Goal: Task Accomplishment & Management: Manage account settings

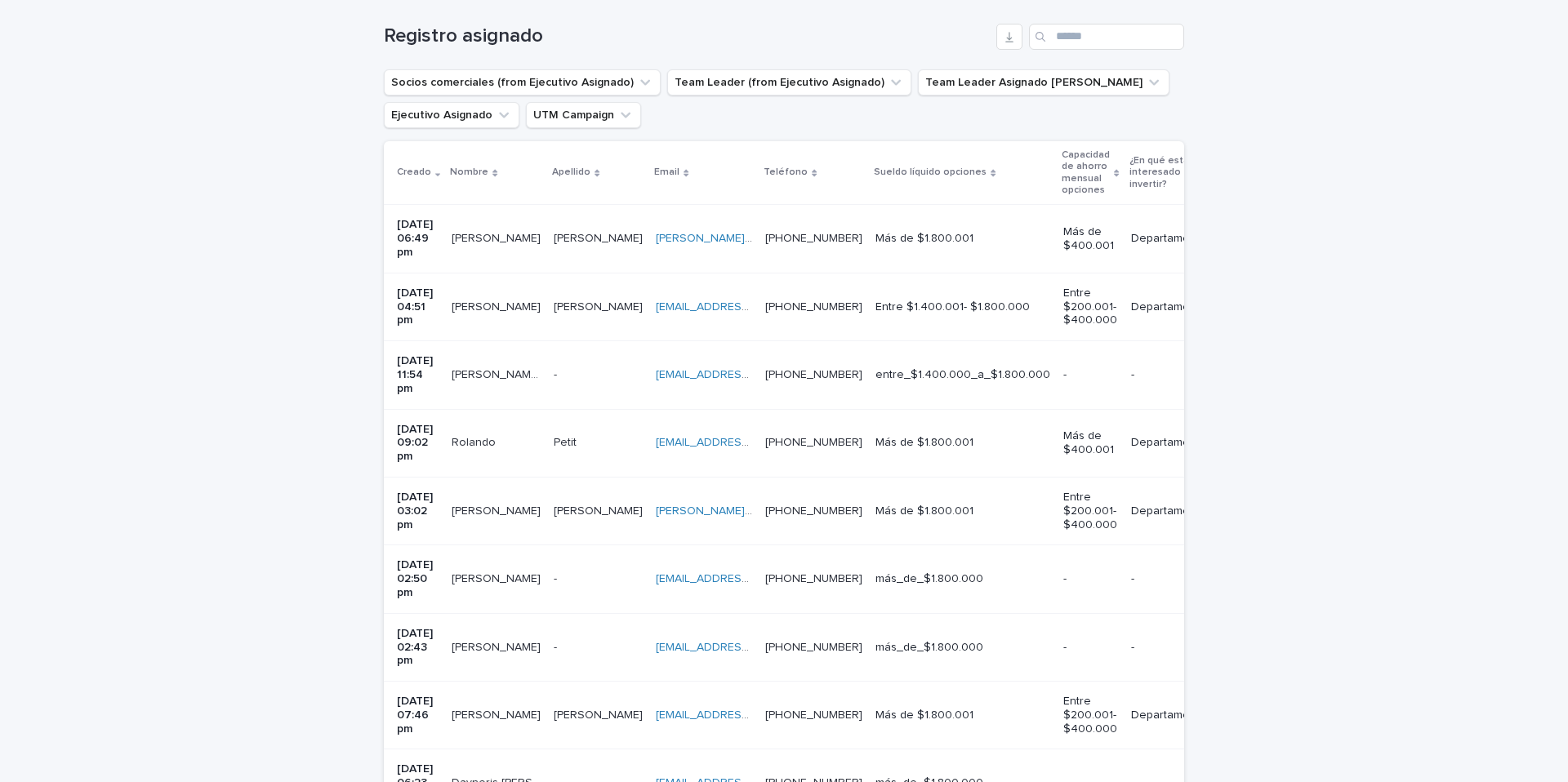
scroll to position [282, 0]
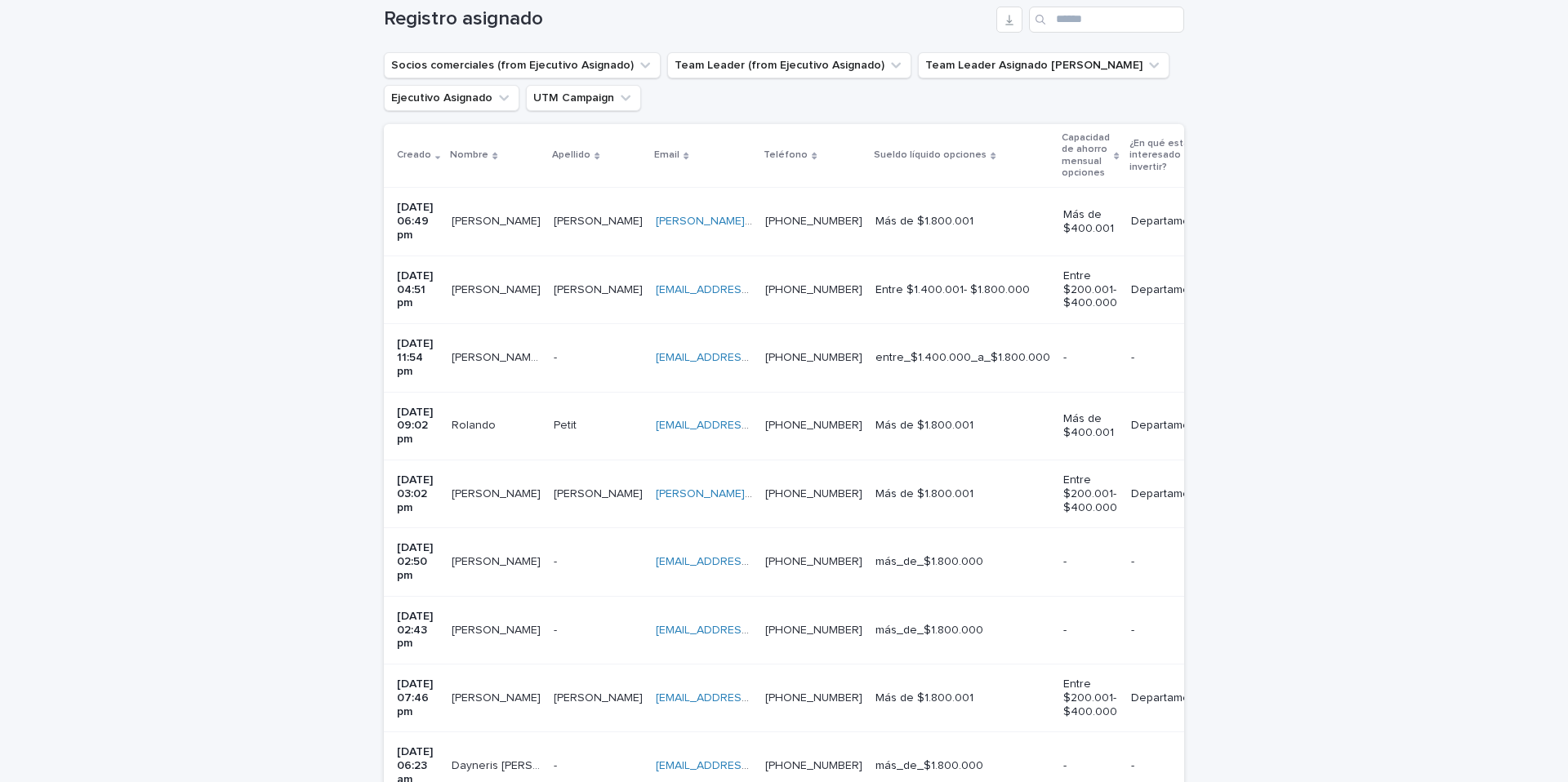
click at [613, 217] on p at bounding box center [598, 222] width 89 height 14
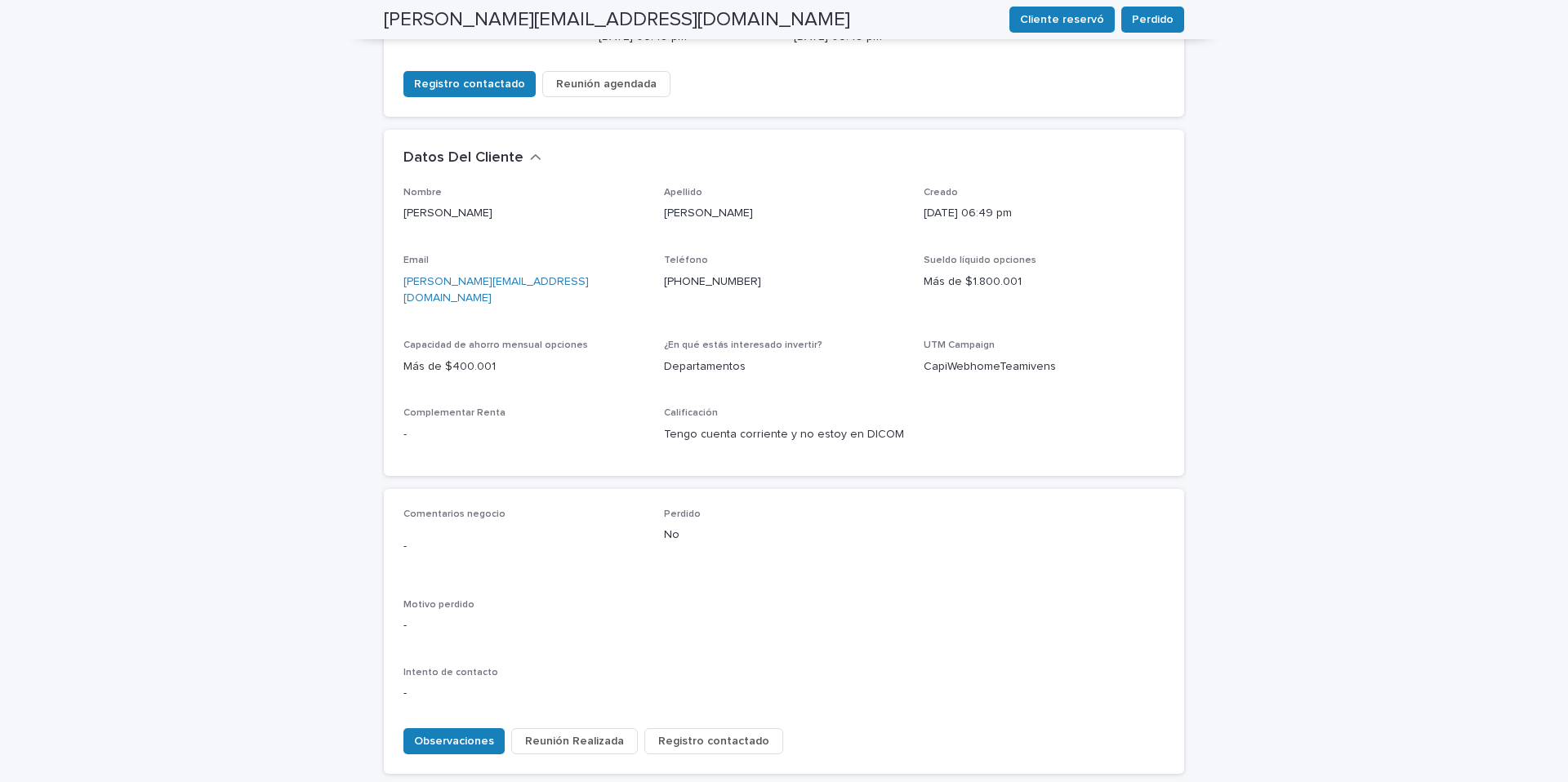
scroll to position [456, 0]
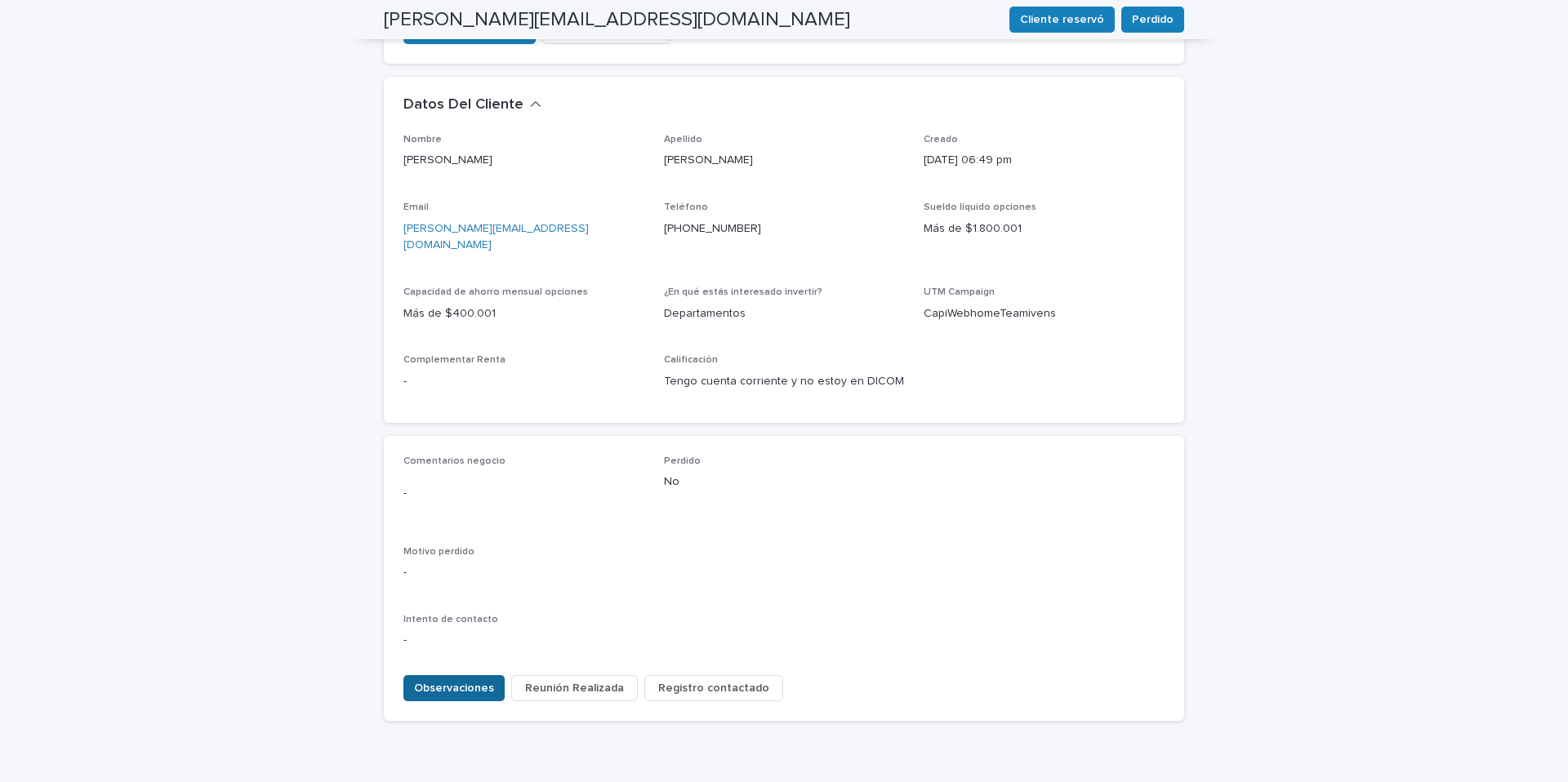
click at [471, 680] on span "Observaciones" at bounding box center [454, 688] width 80 height 17
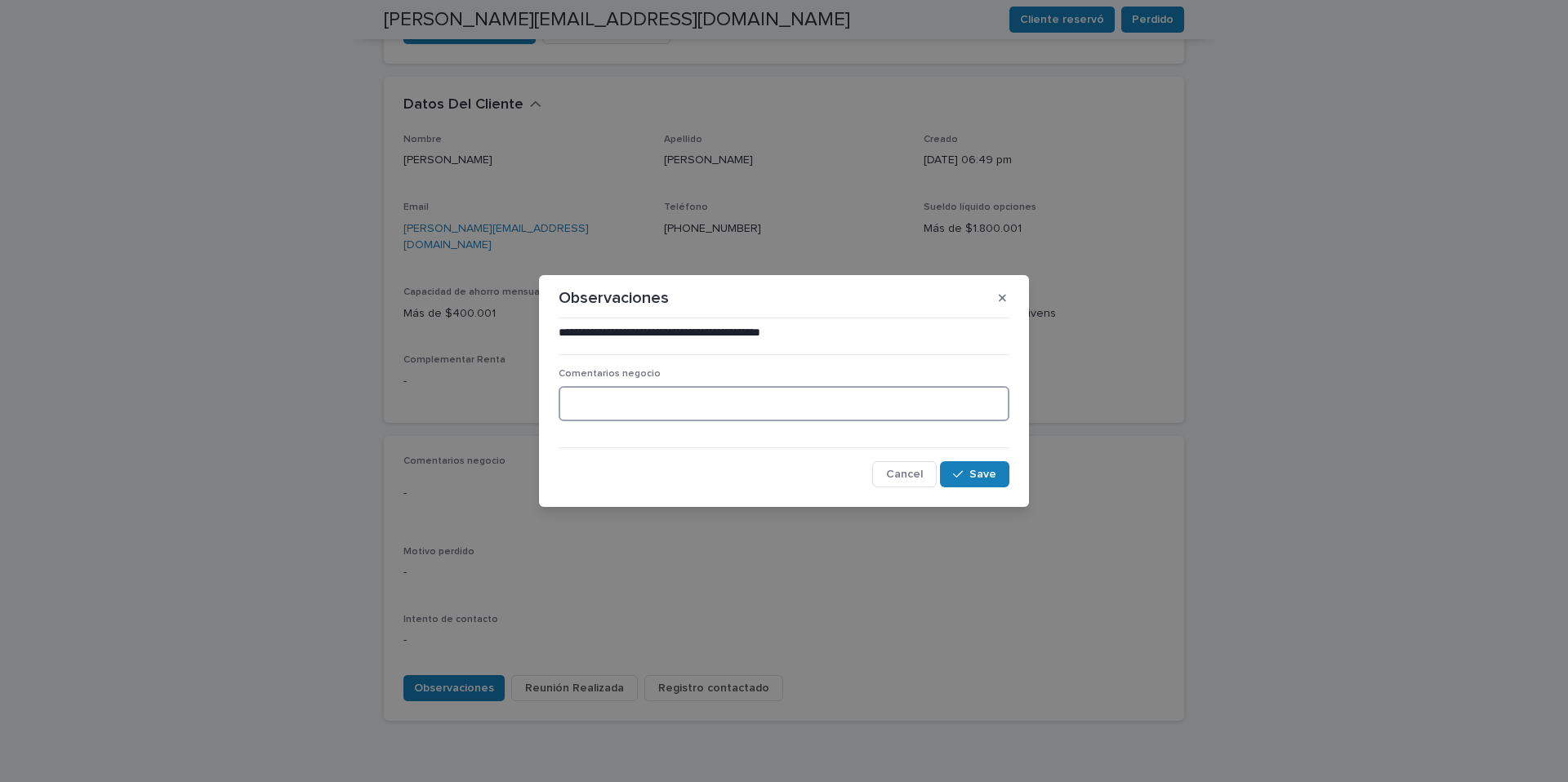
click at [586, 405] on textarea at bounding box center [783, 404] width 450 height 35
type textarea "**********"
click at [988, 472] on span "Save" at bounding box center [982, 474] width 27 height 11
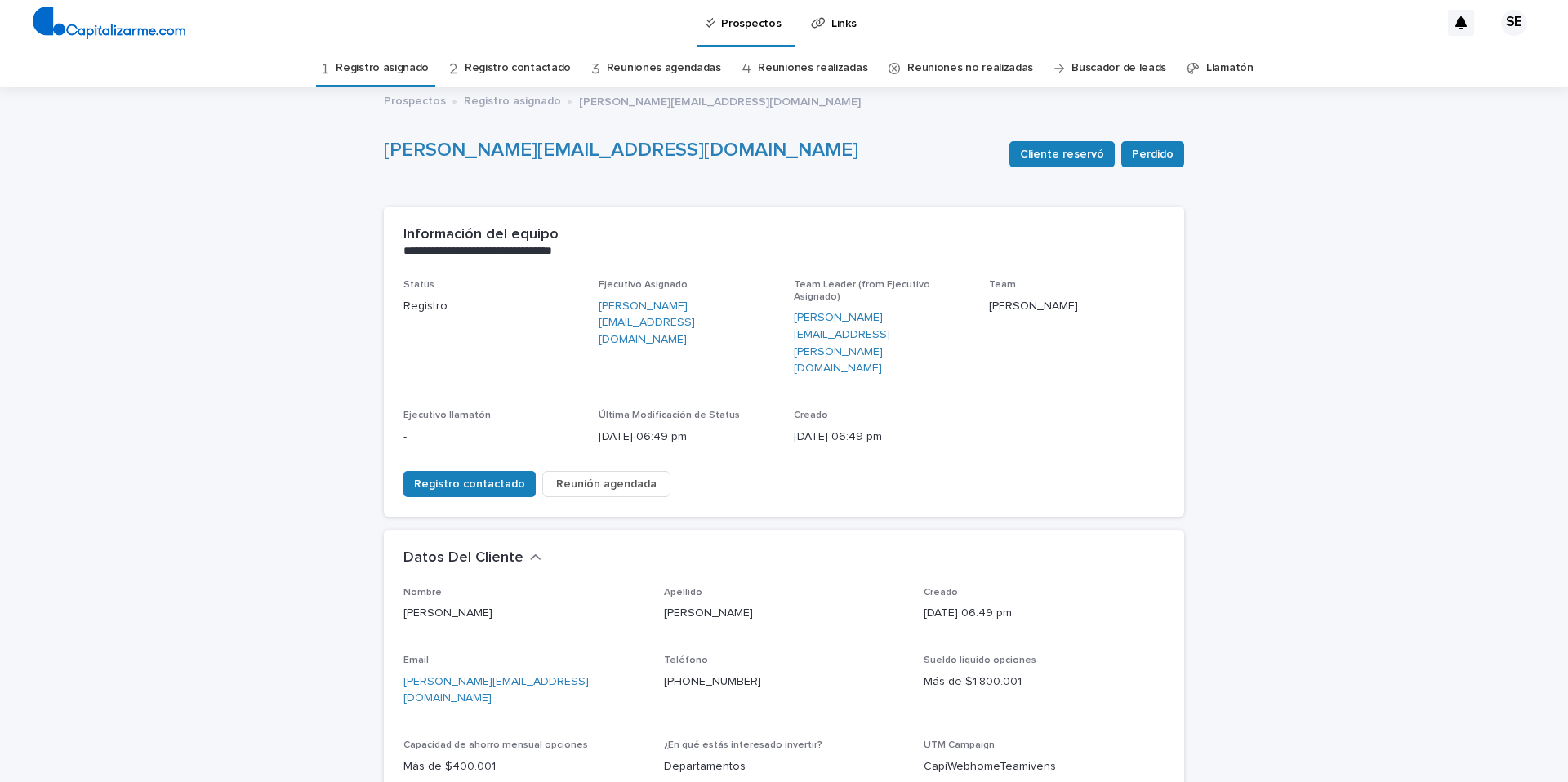
scroll to position [1, 0]
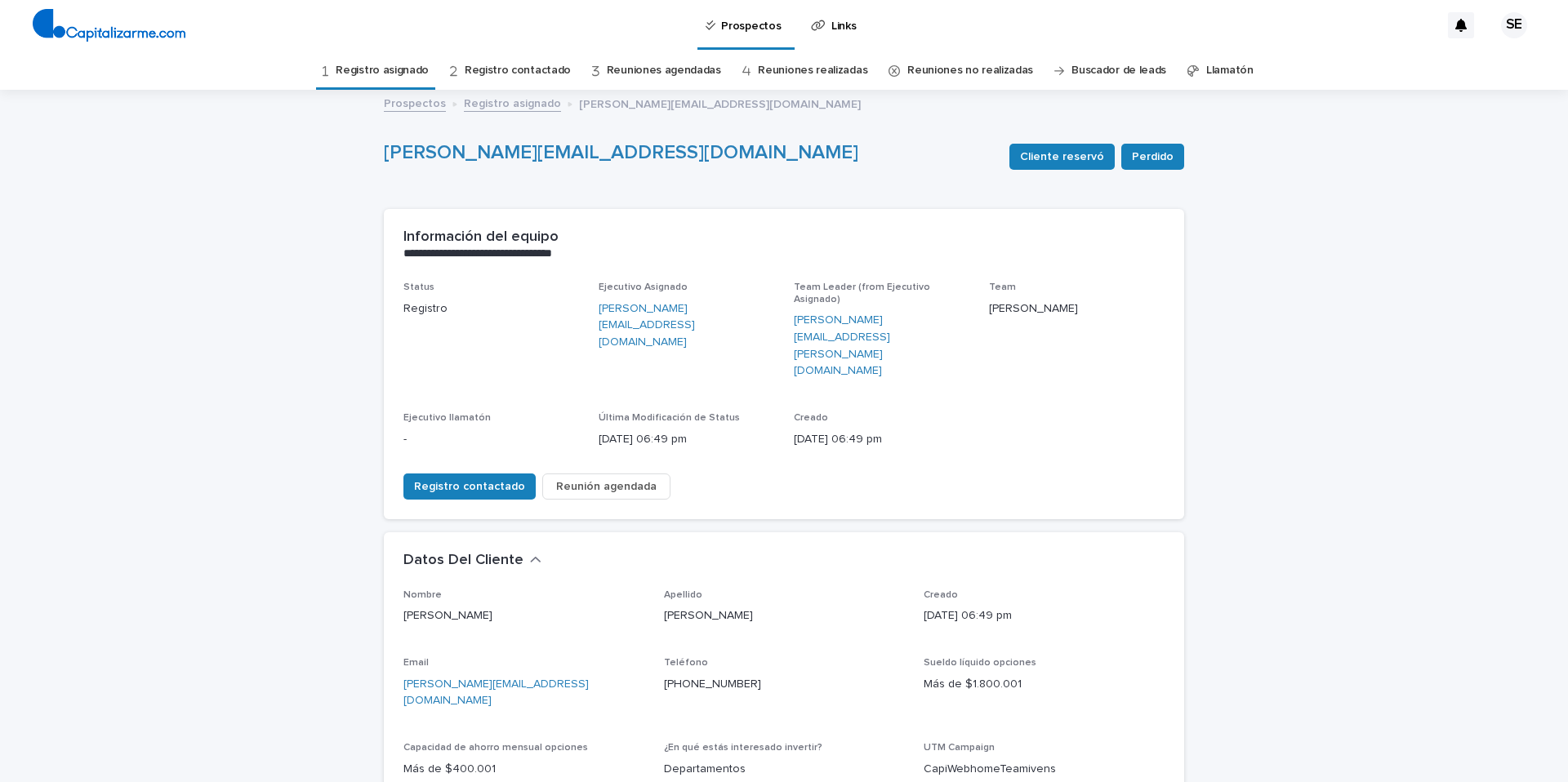
click at [385, 68] on link "Registro asignado" at bounding box center [382, 71] width 93 height 39
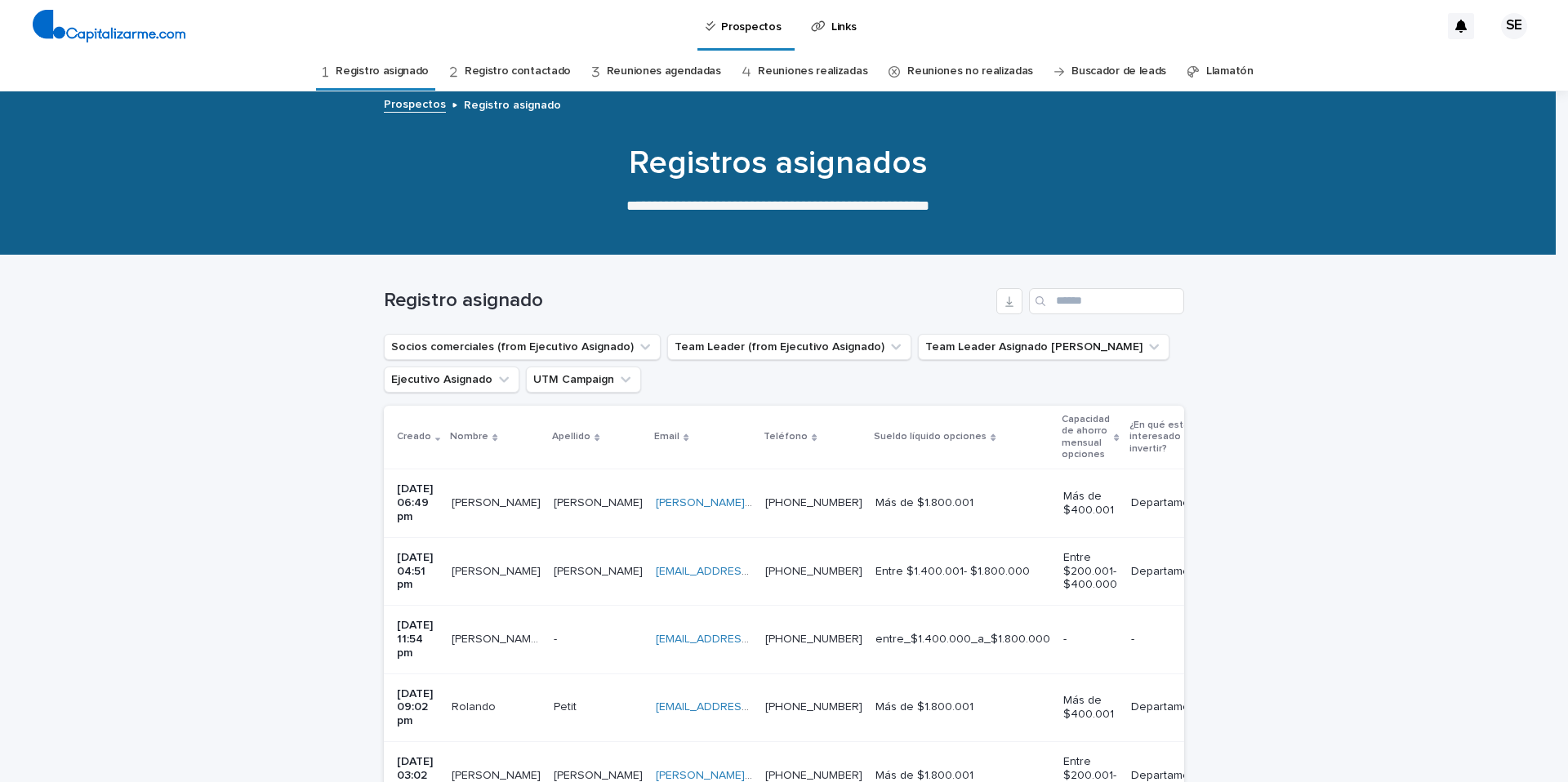
click at [603, 565] on p at bounding box center [598, 572] width 89 height 14
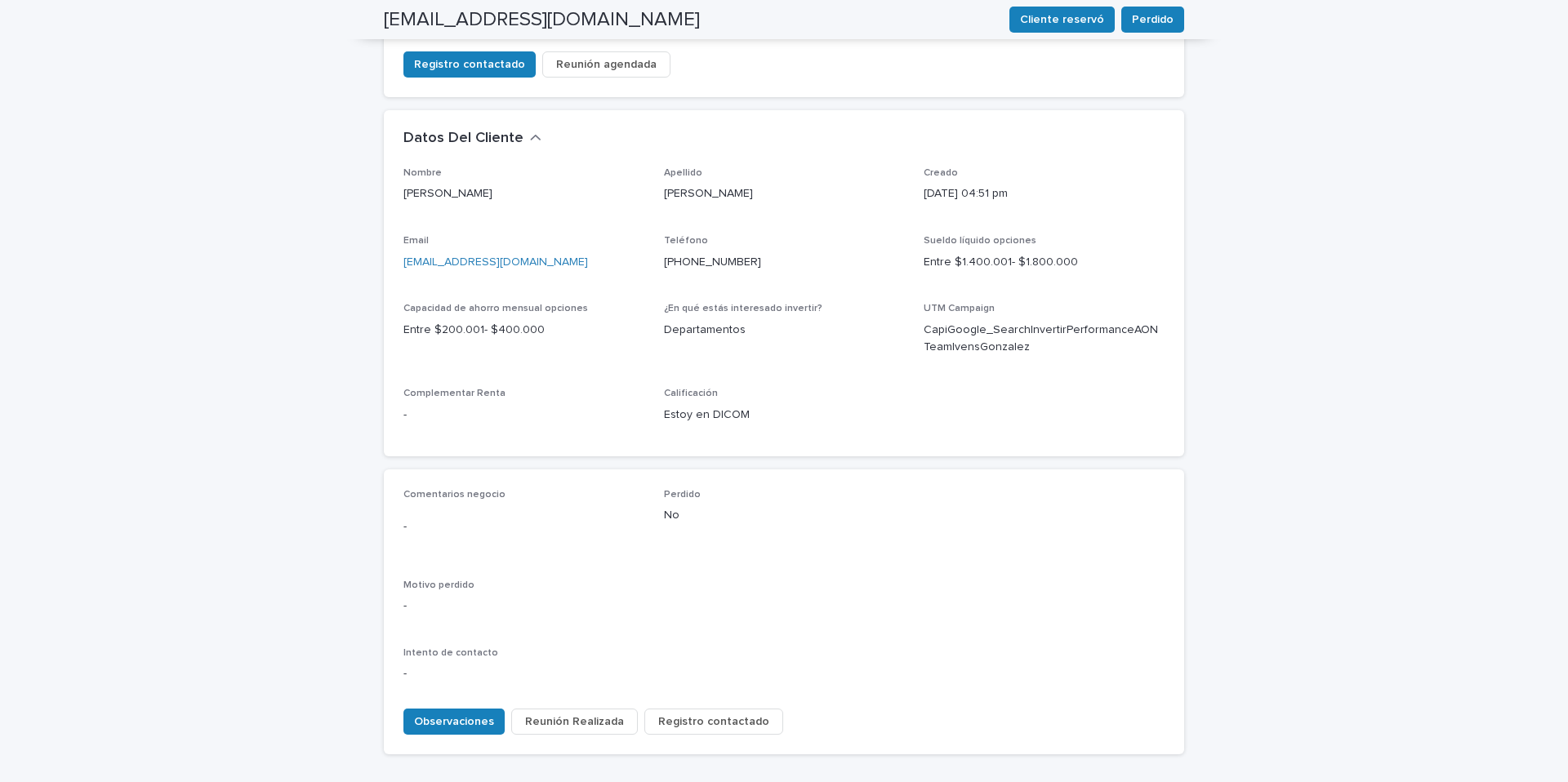
scroll to position [473, 0]
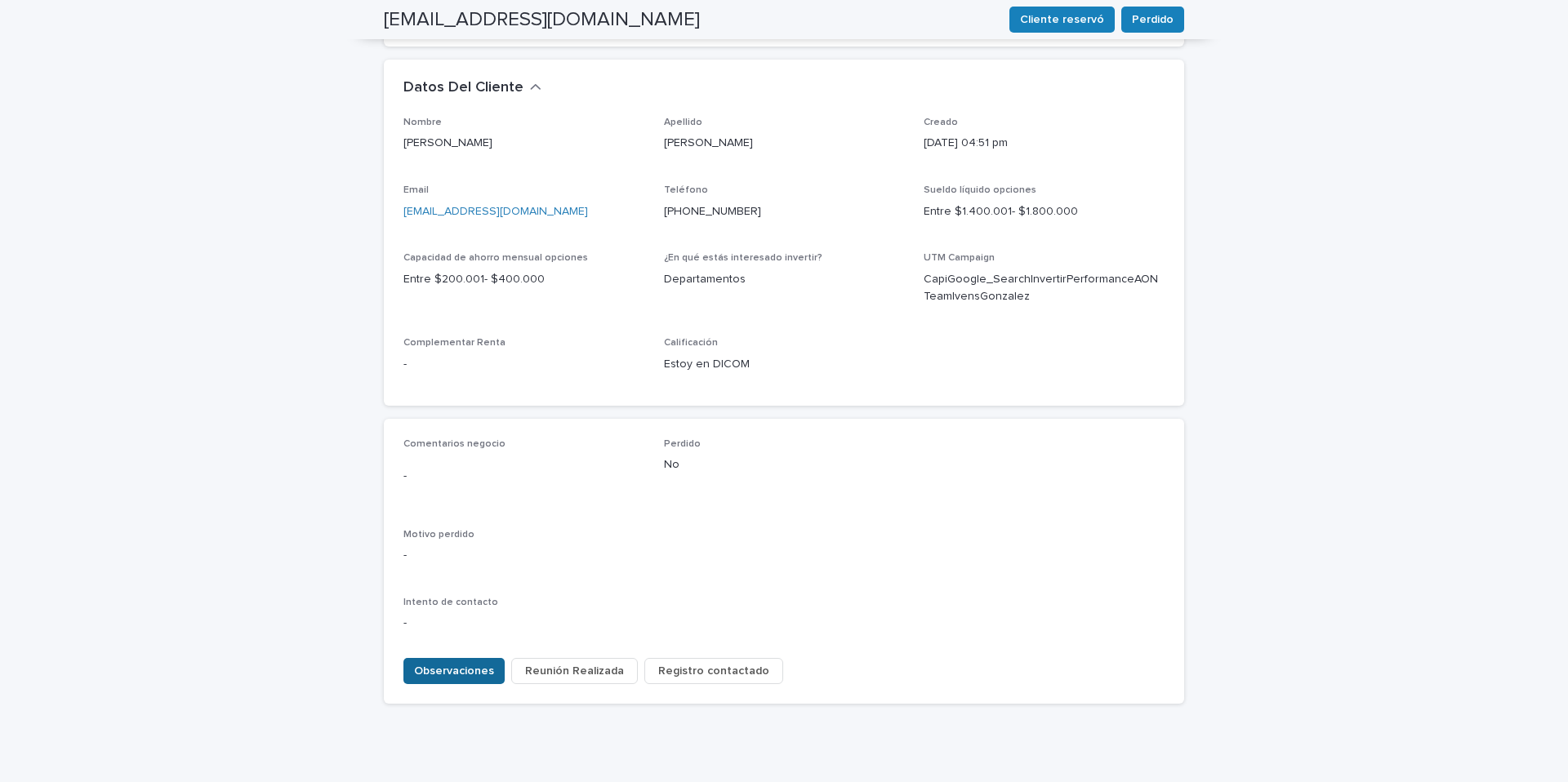
click at [459, 663] on span "Observaciones" at bounding box center [454, 671] width 80 height 17
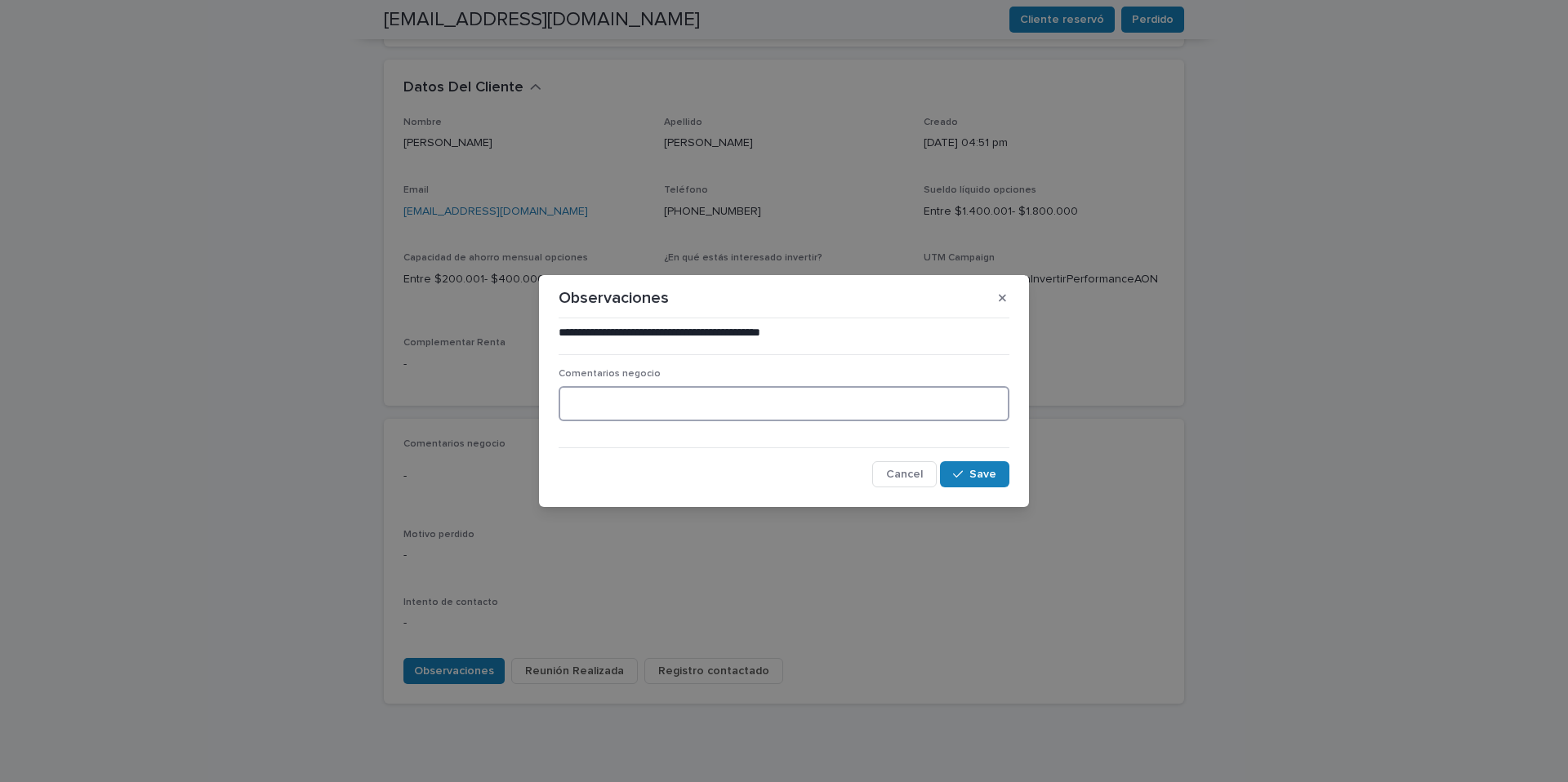
click at [622, 414] on textarea at bounding box center [783, 404] width 450 height 35
type textarea "**********"
click at [980, 471] on span "Save" at bounding box center [982, 474] width 27 height 11
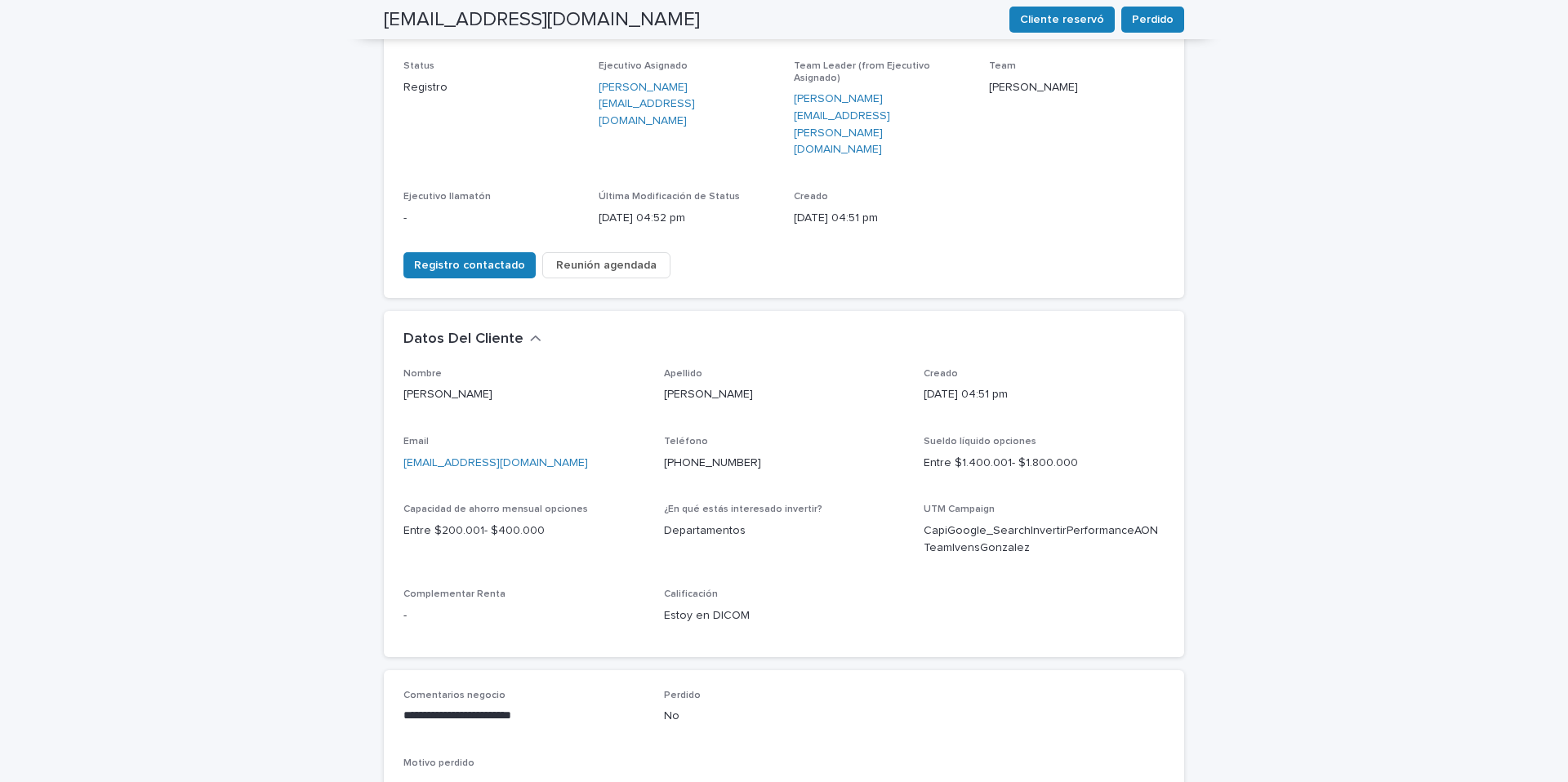
scroll to position [202, 0]
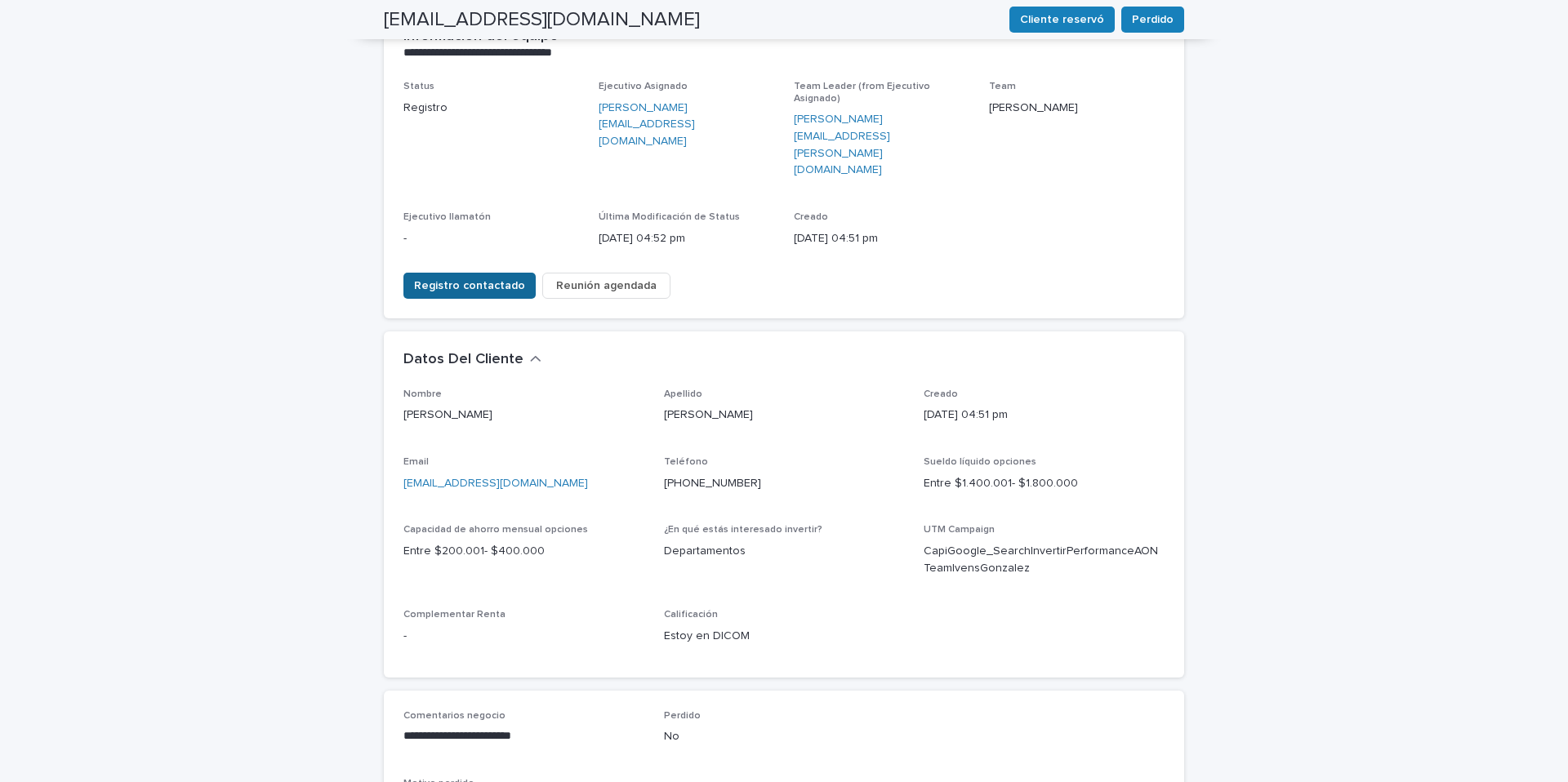
click at [493, 277] on span "Registro contactado" at bounding box center [470, 285] width 111 height 17
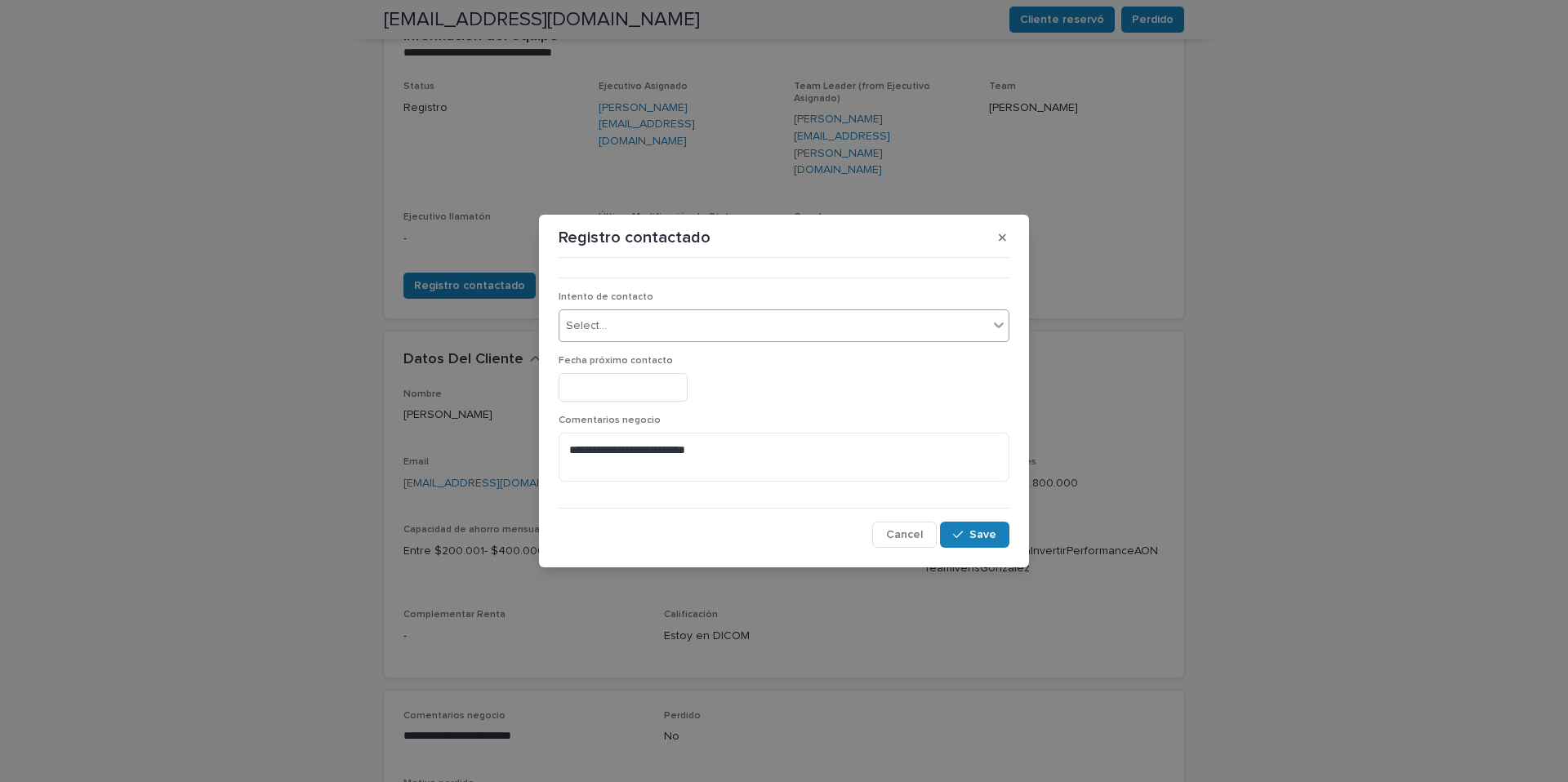
click at [997, 323] on icon at bounding box center [998, 325] width 17 height 17
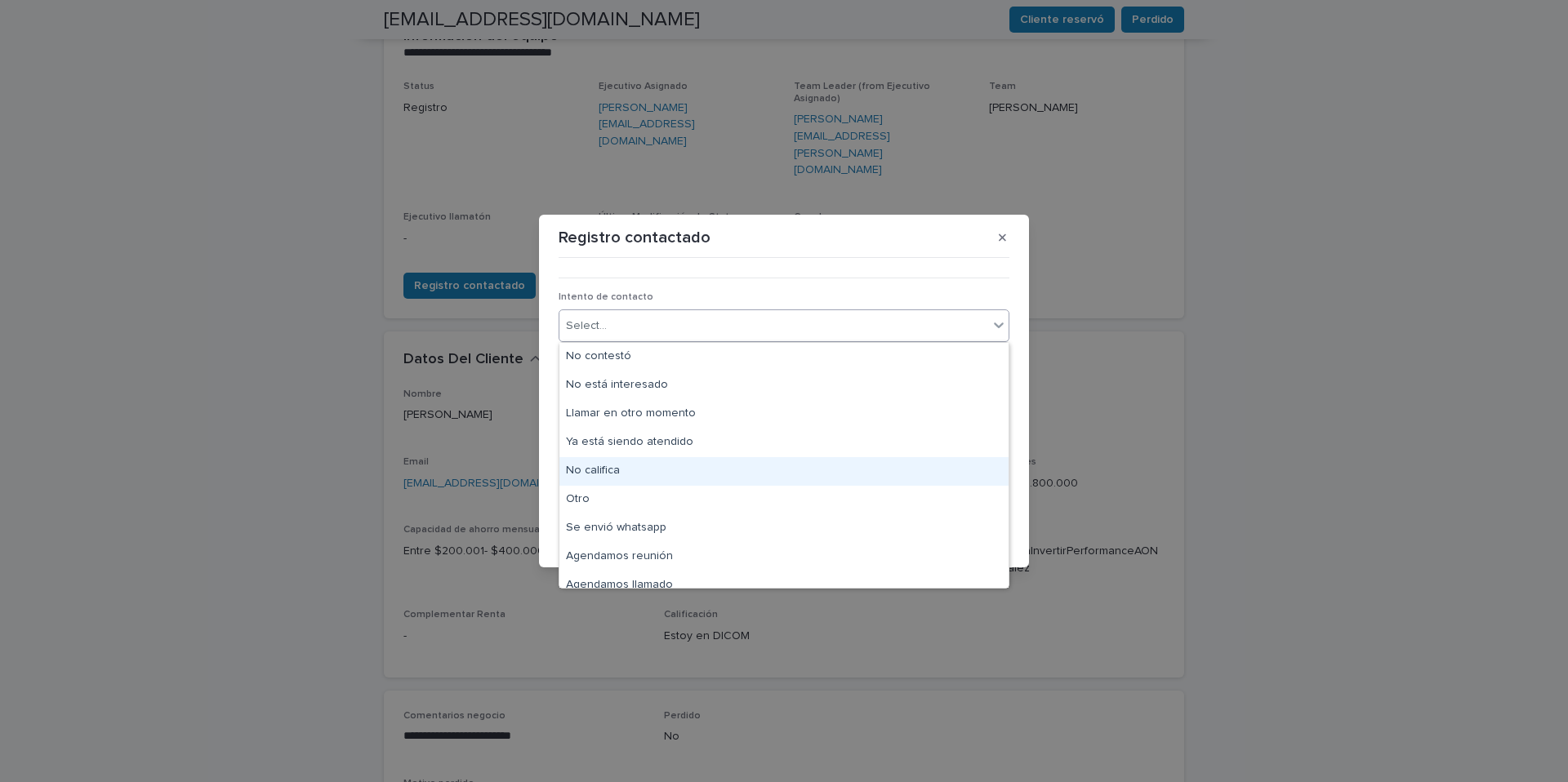
click at [624, 468] on div "No califica" at bounding box center [784, 471] width 450 height 29
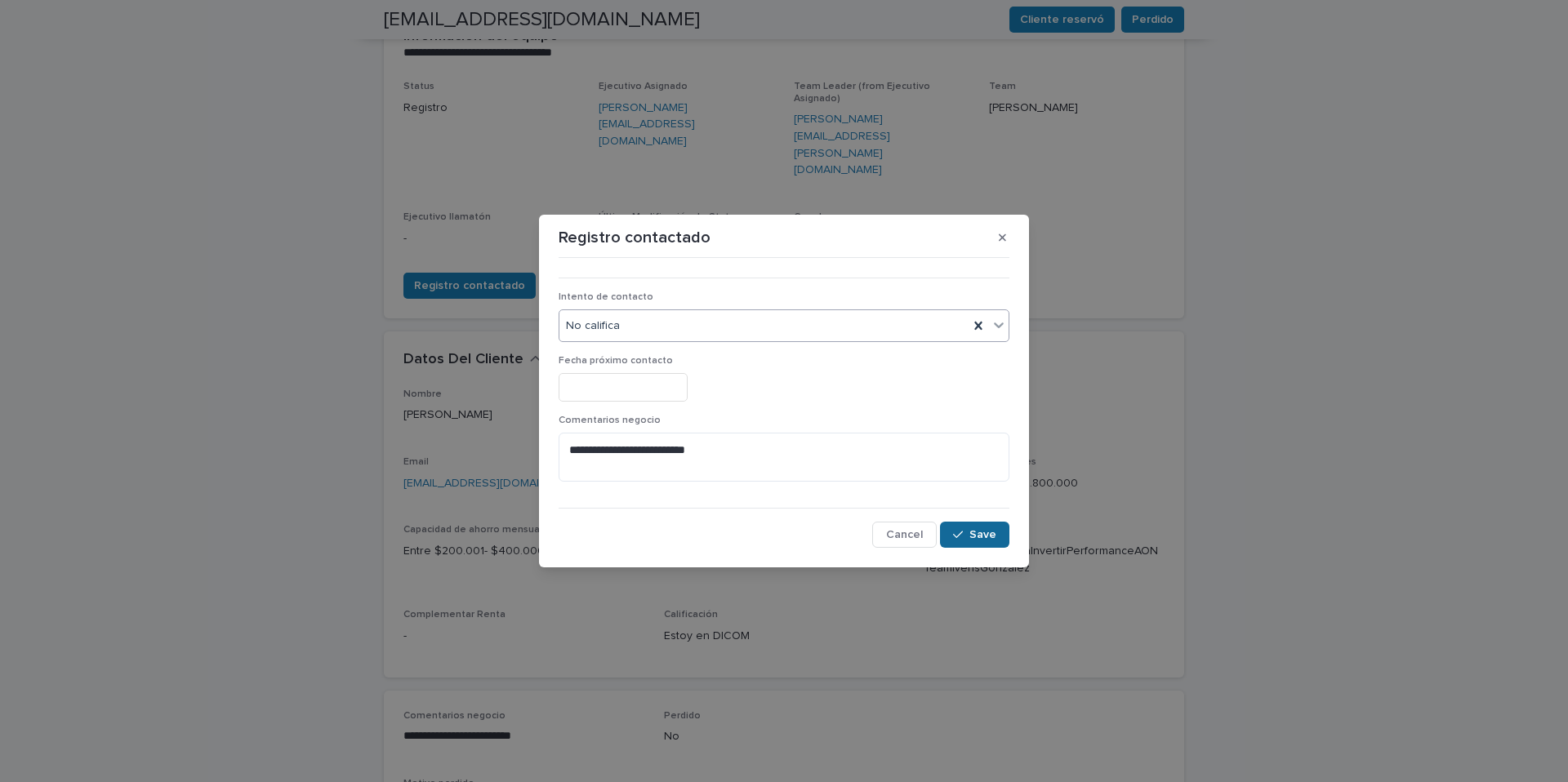
click at [992, 539] on span "Save" at bounding box center [982, 534] width 27 height 11
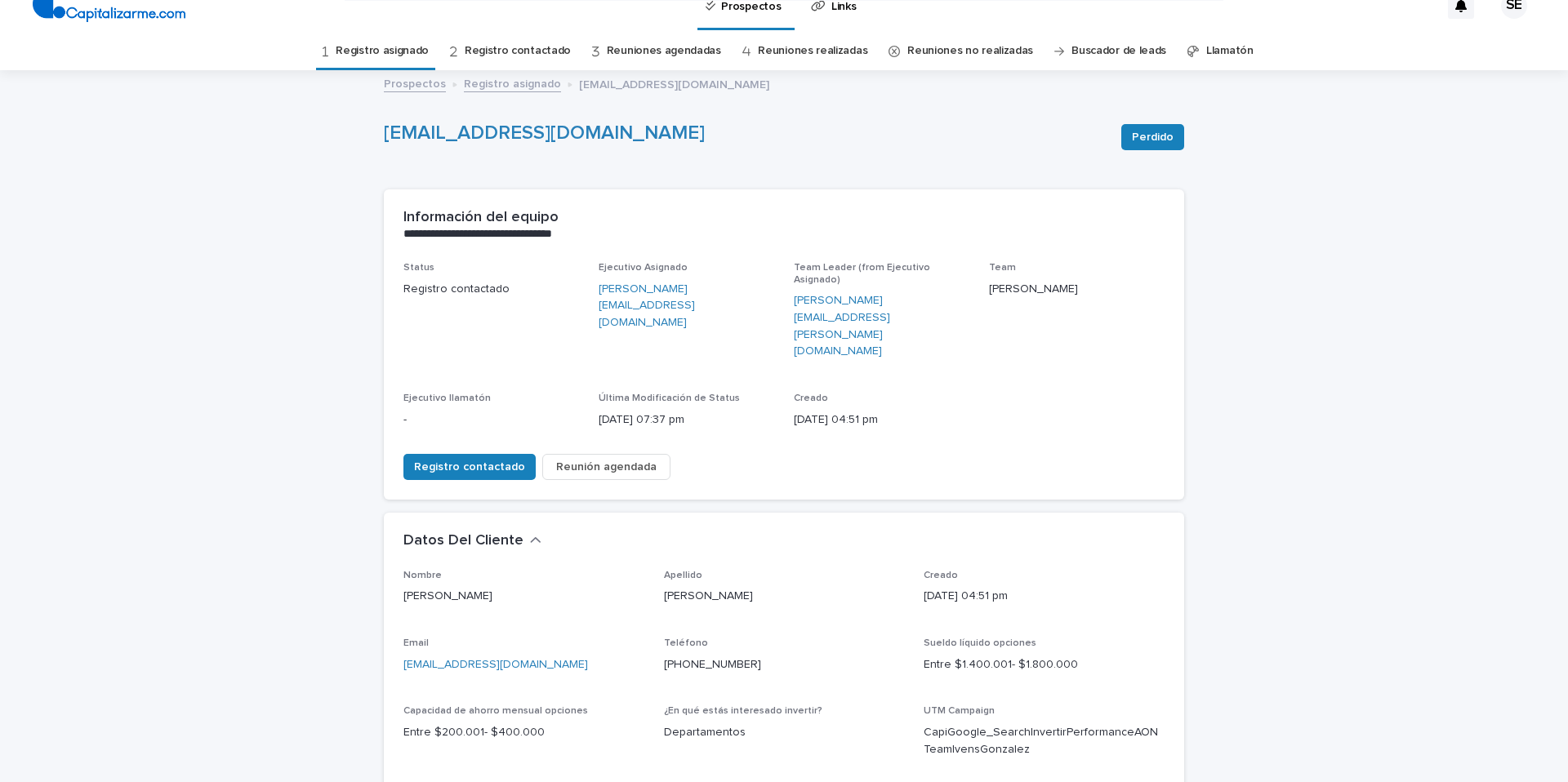
scroll to position [0, 0]
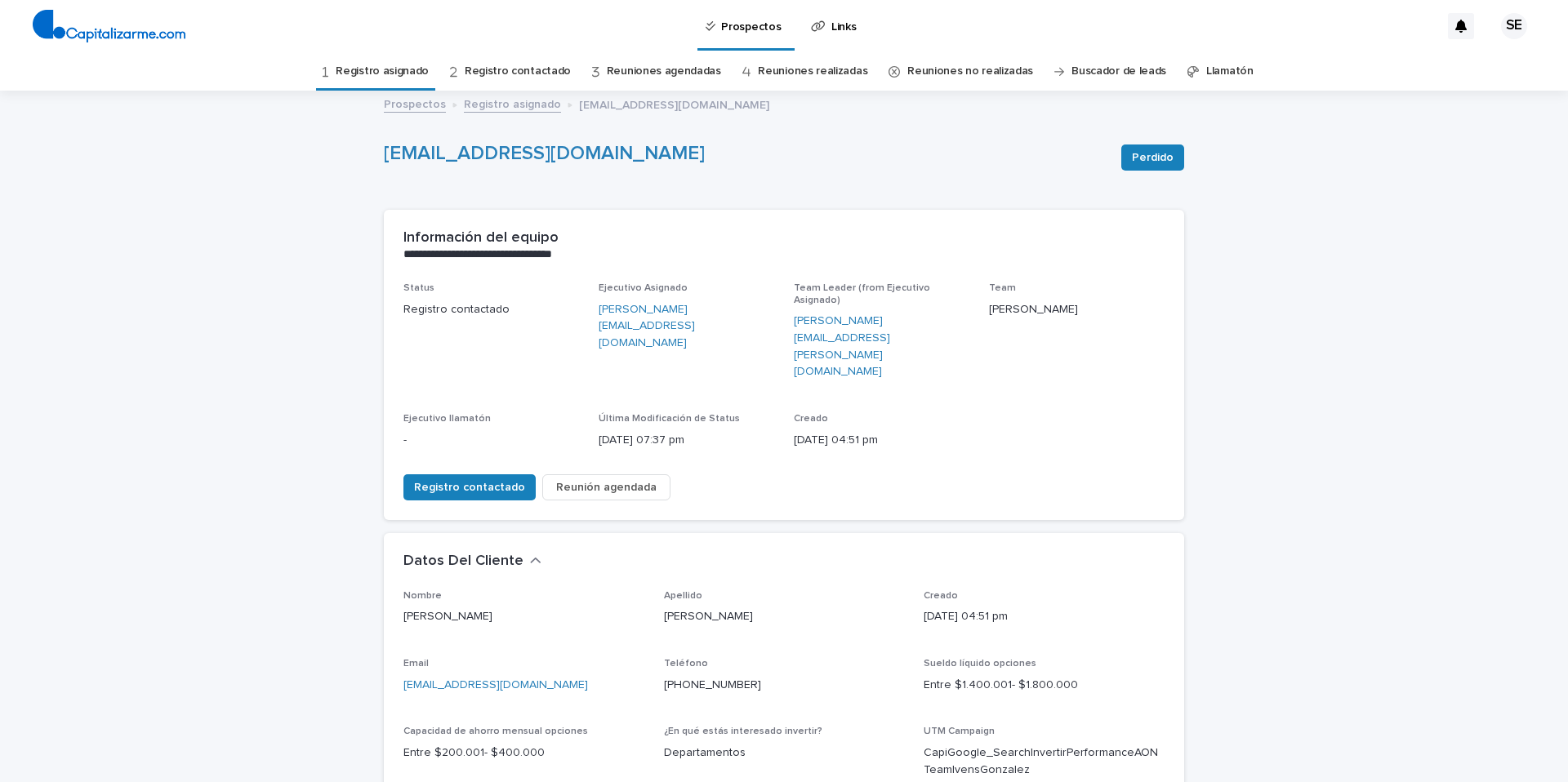
click at [394, 69] on link "Registro asignado" at bounding box center [382, 72] width 93 height 39
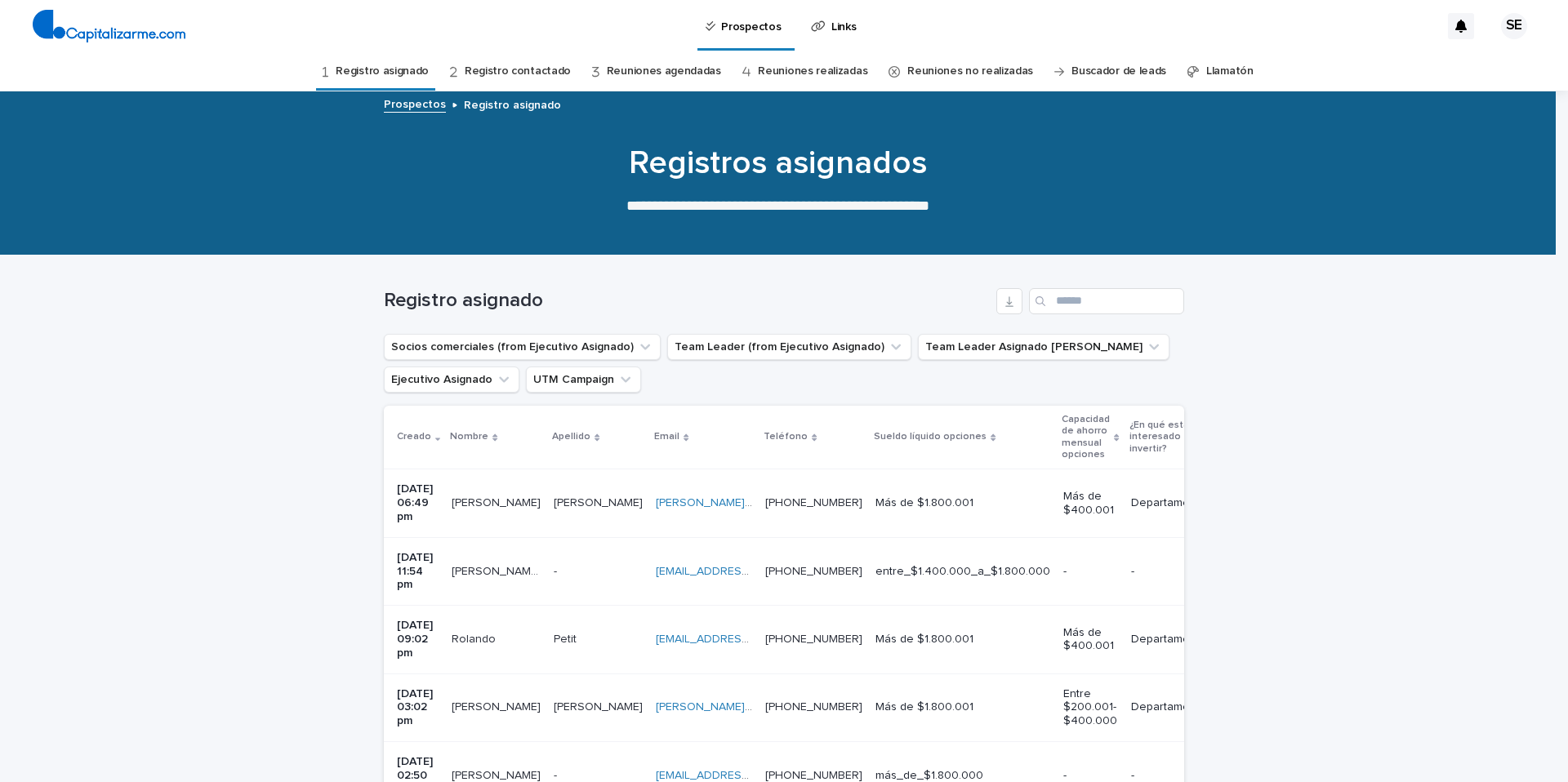
click at [572, 565] on p at bounding box center [598, 572] width 89 height 14
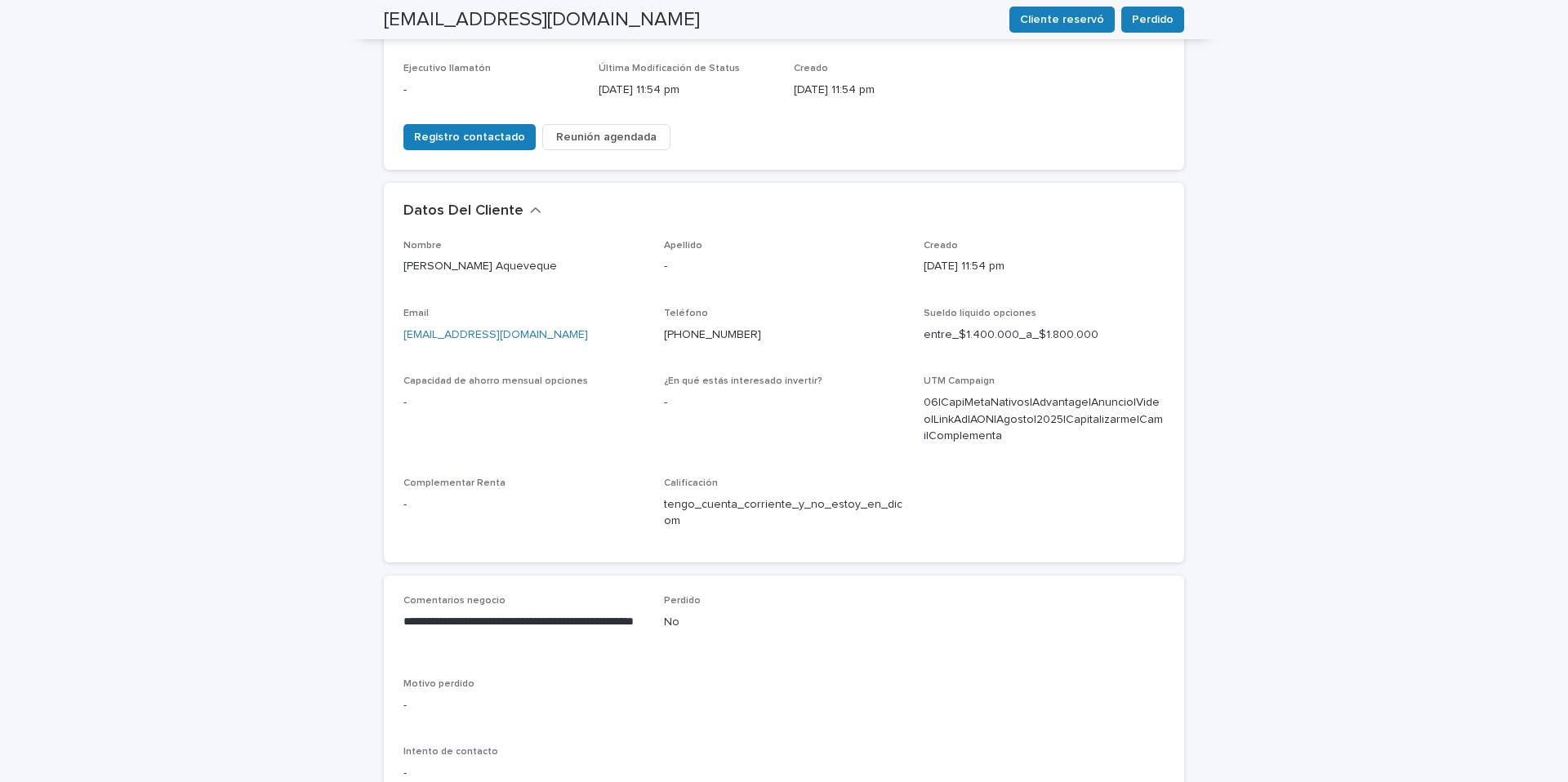
scroll to position [500, 0]
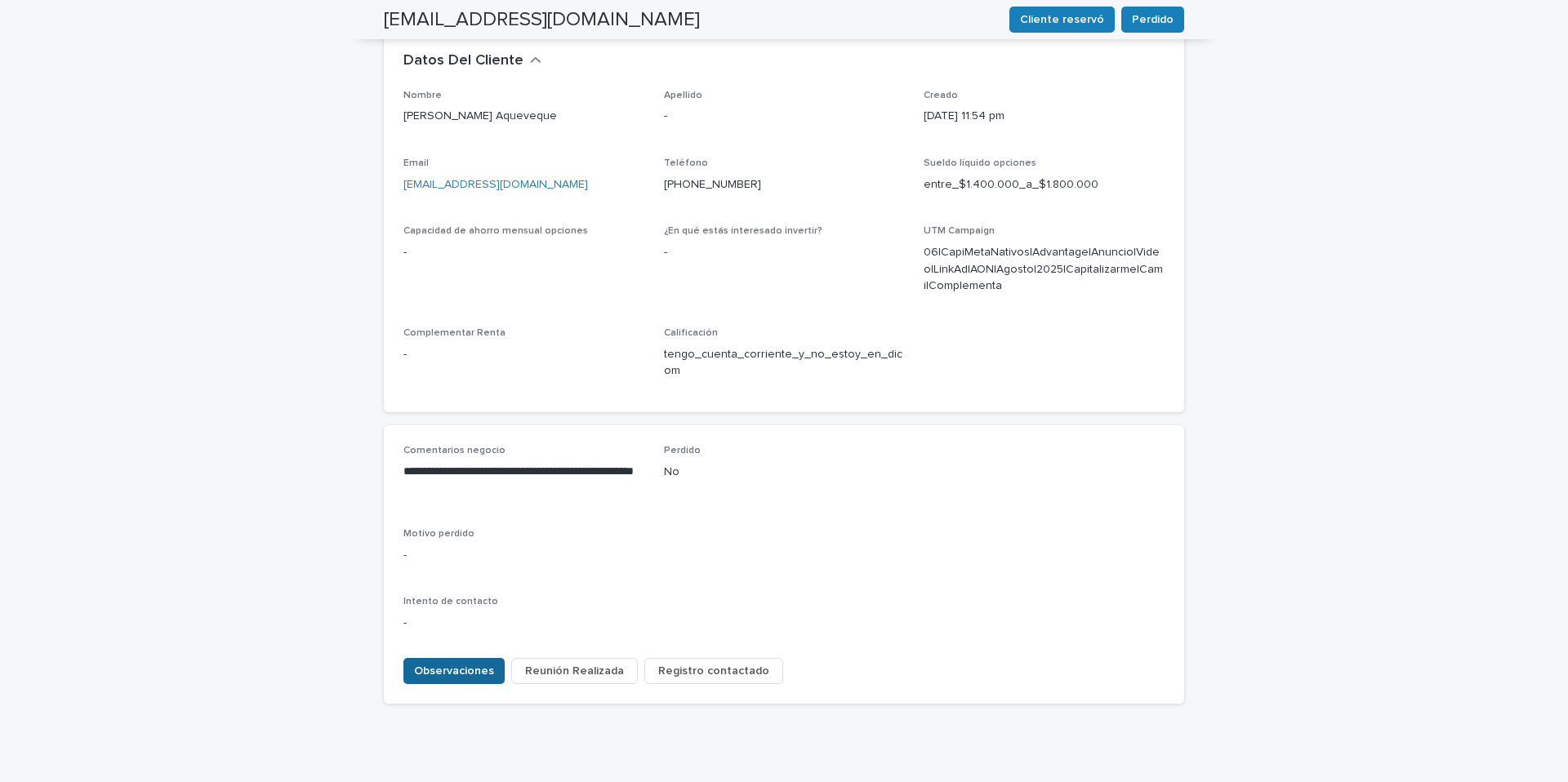
click at [442, 663] on span "Observaciones" at bounding box center [454, 671] width 80 height 17
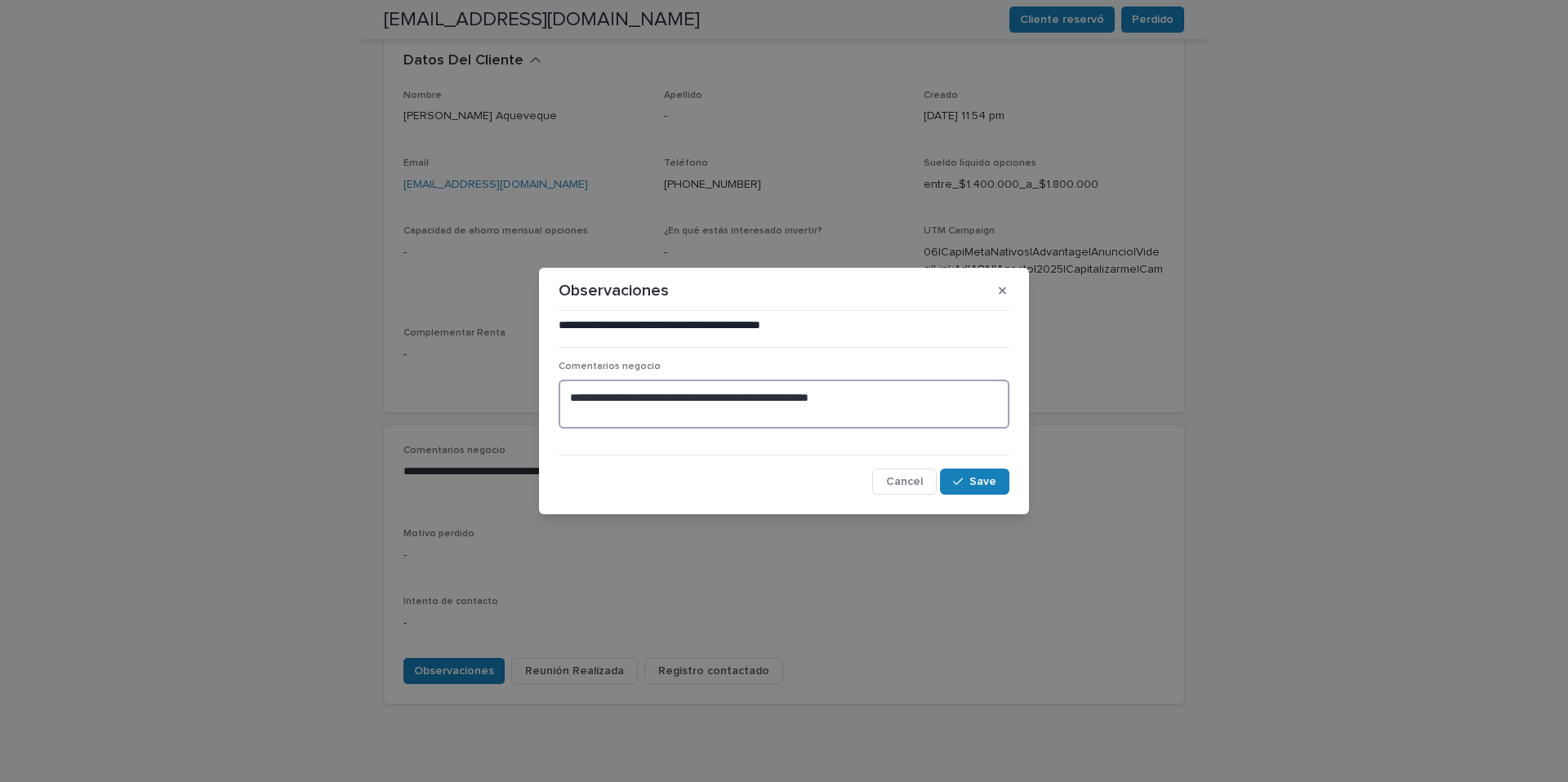
click at [855, 401] on textarea "**********" at bounding box center [783, 404] width 450 height 49
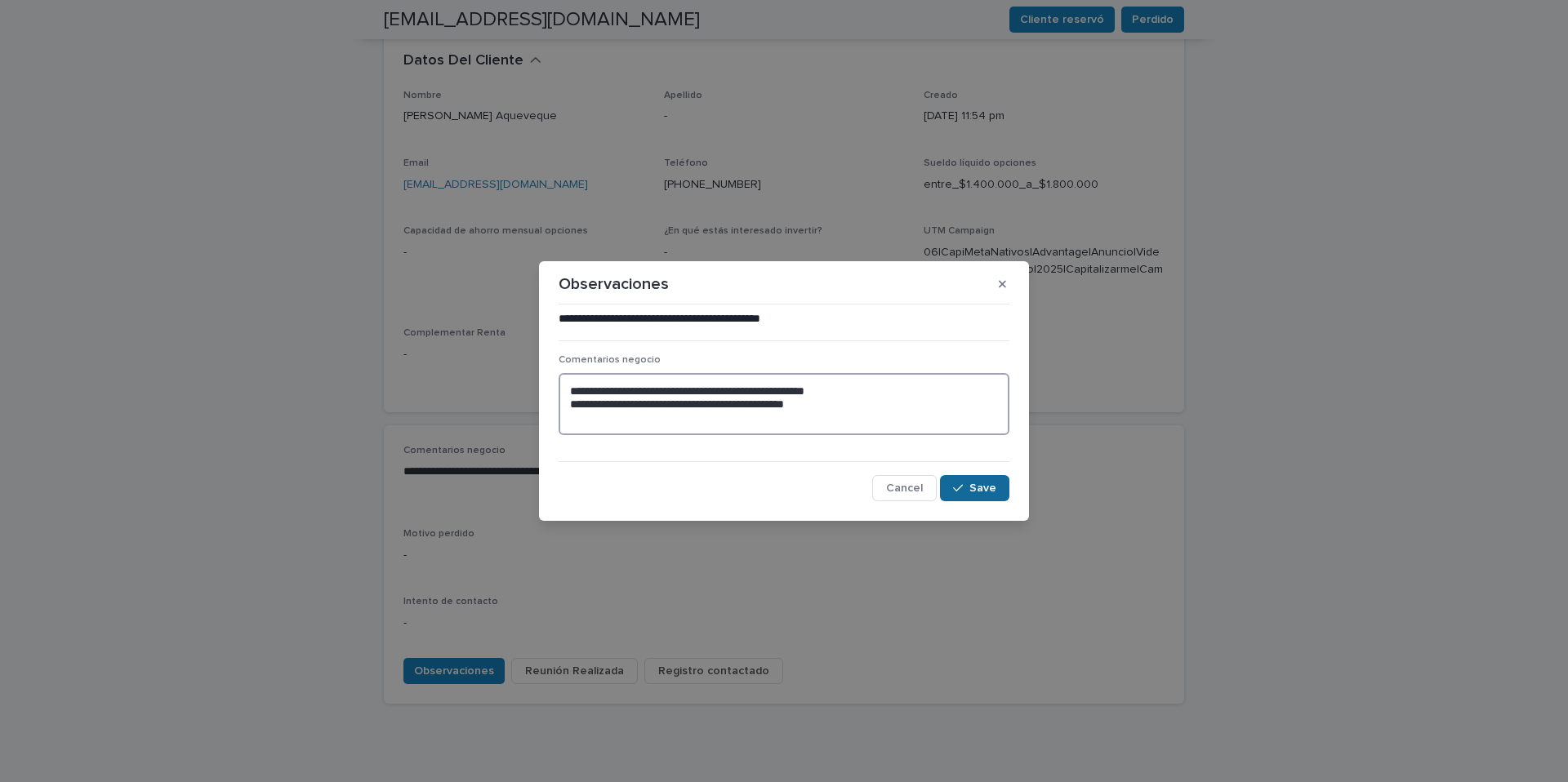
type textarea "**********"
click at [976, 485] on span "Save" at bounding box center [982, 488] width 27 height 11
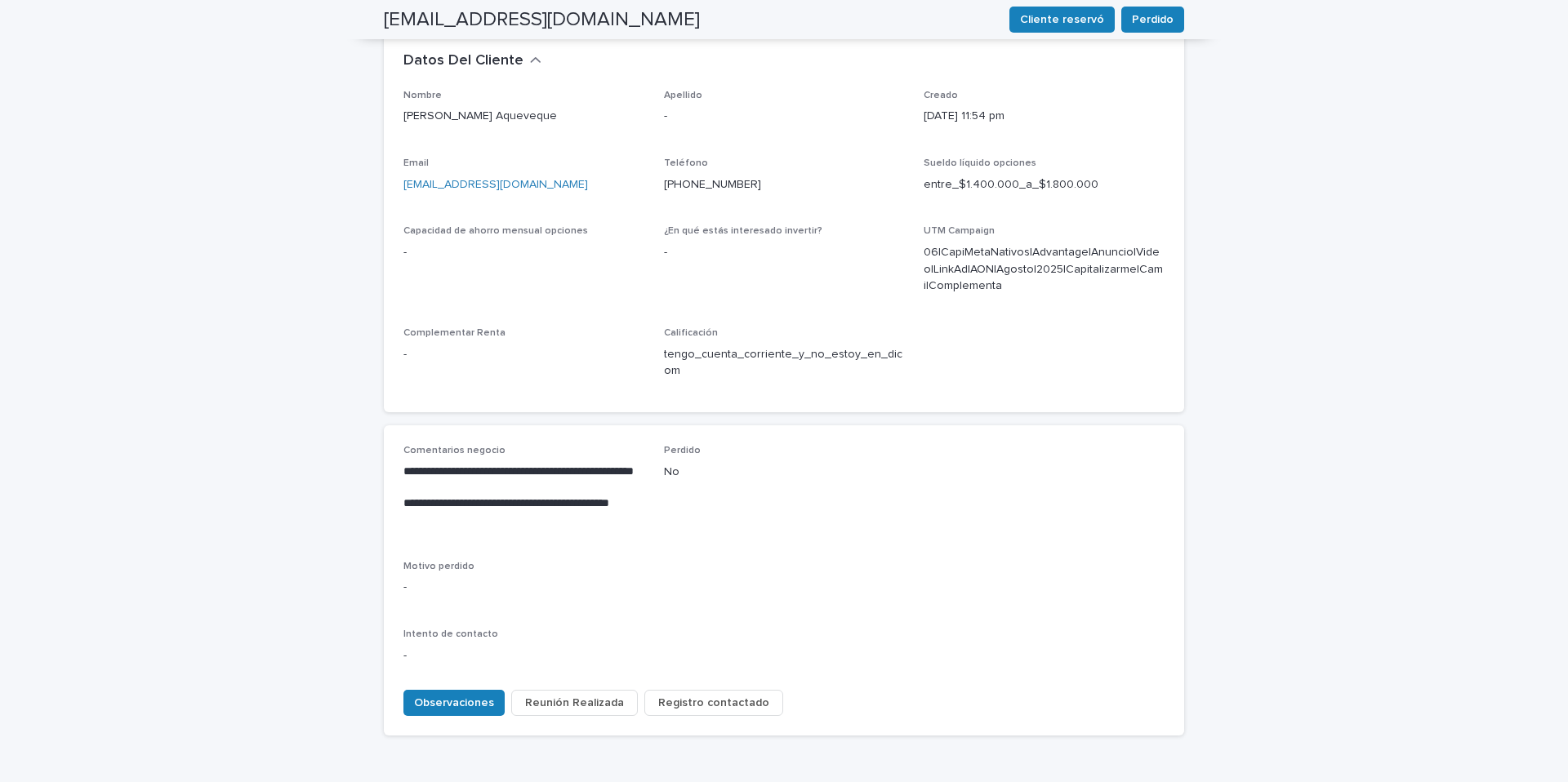
scroll to position [517, 0]
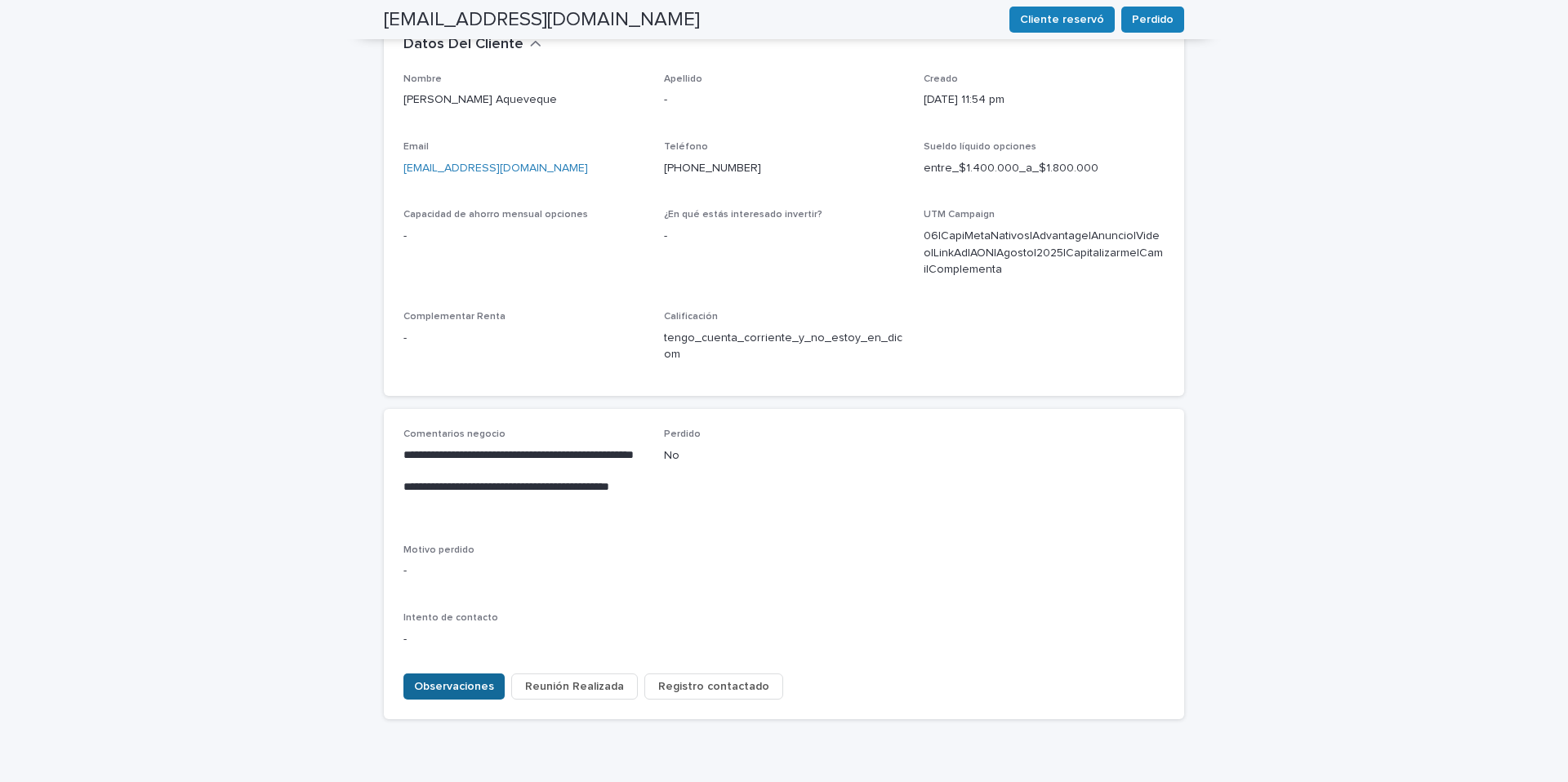
click at [485, 673] on button "Observaciones" at bounding box center [453, 686] width 101 height 26
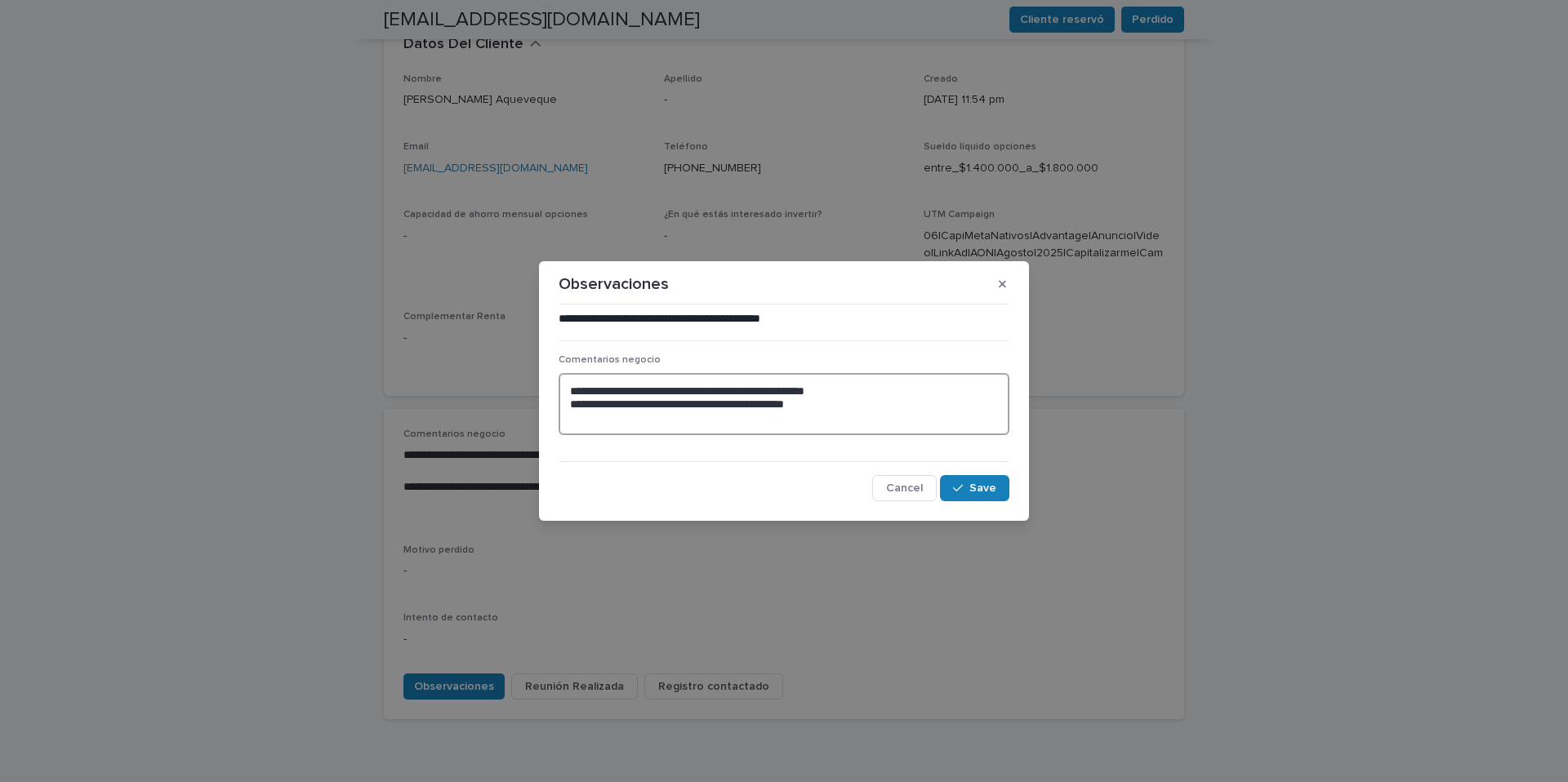
click at [826, 403] on textarea "**********" at bounding box center [783, 404] width 450 height 62
type textarea "**********"
click at [998, 490] on button "Save" at bounding box center [974, 488] width 69 height 26
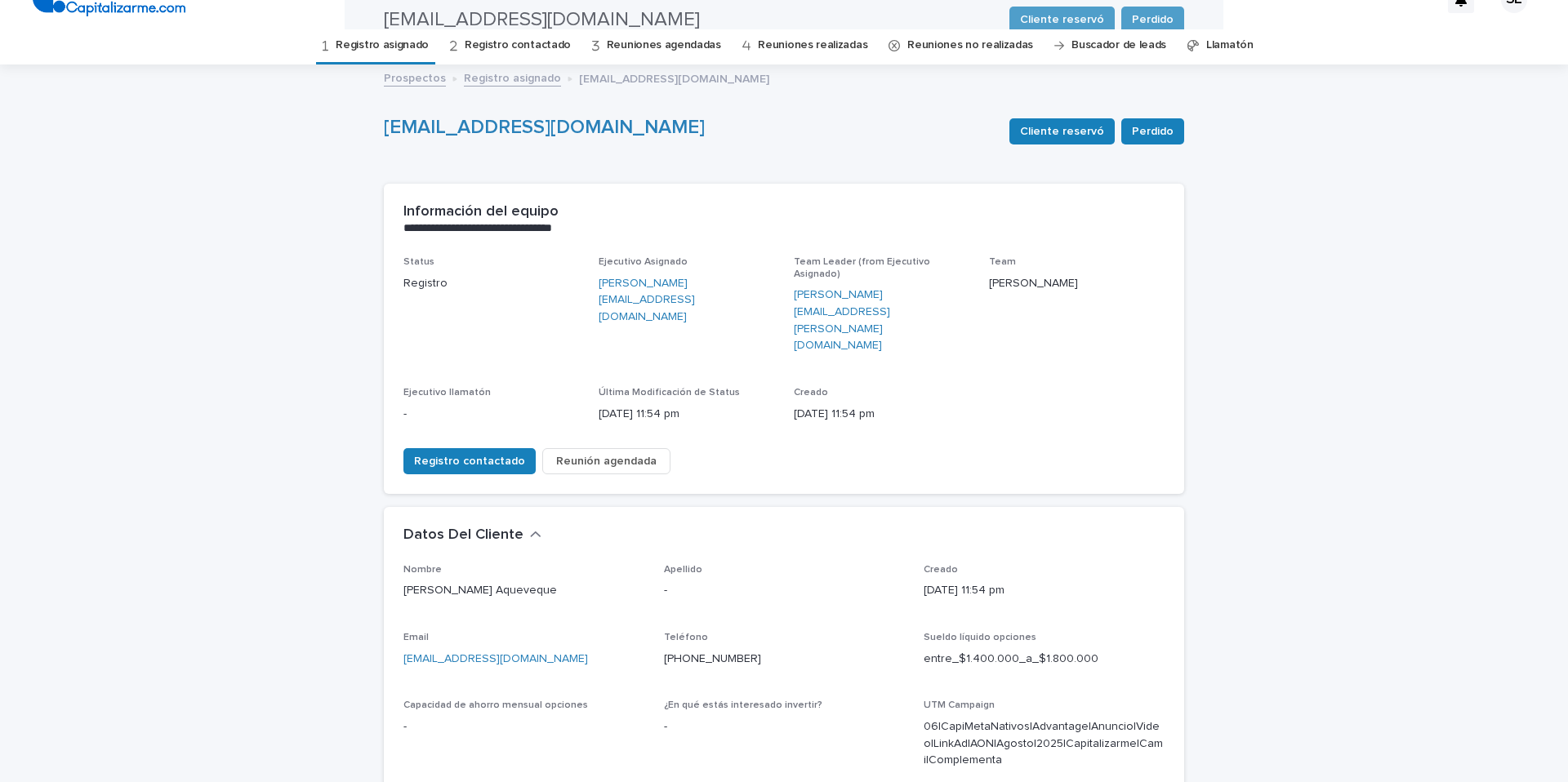
scroll to position [0, 0]
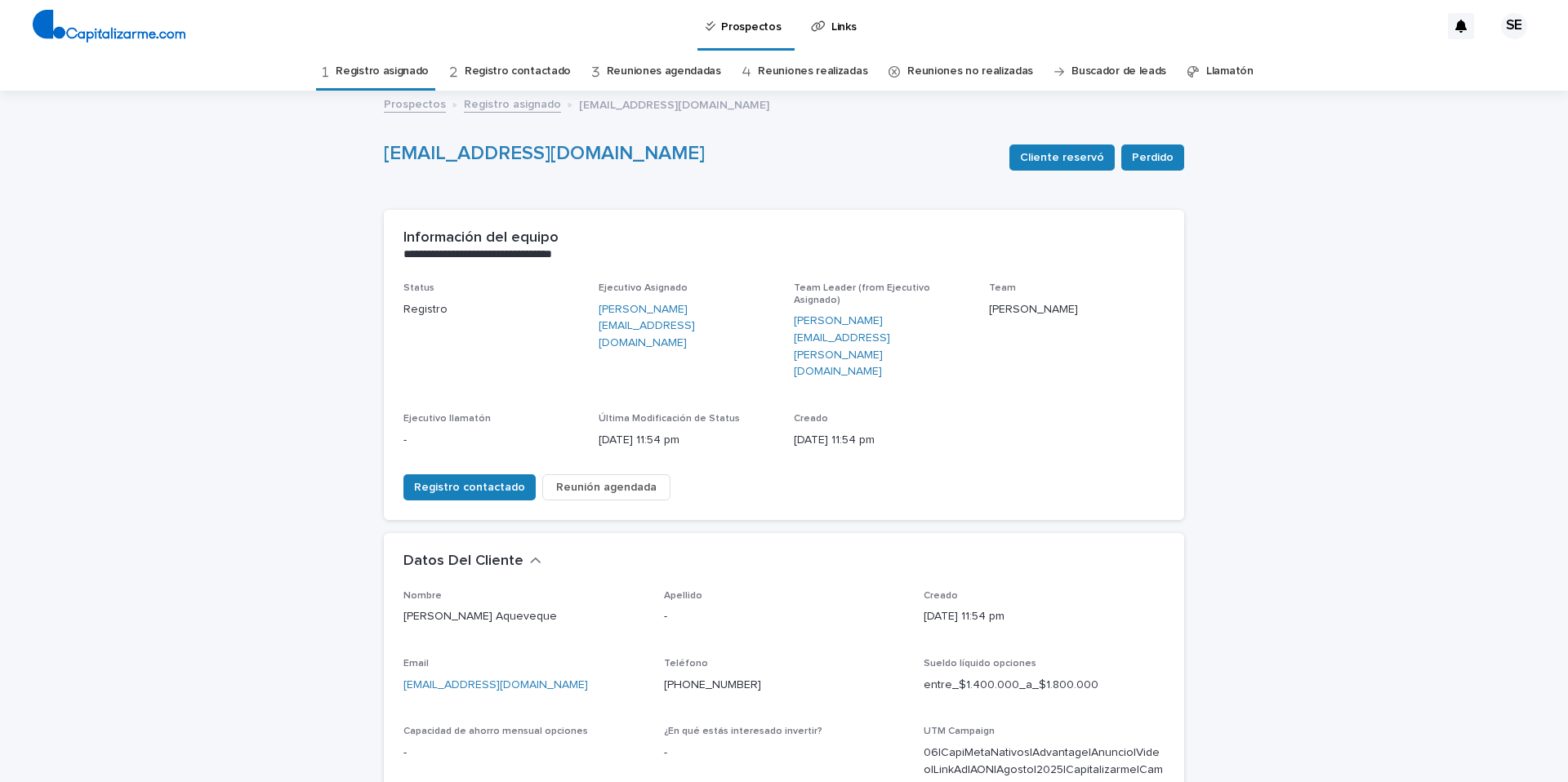
click at [383, 71] on link "Registro asignado" at bounding box center [382, 72] width 93 height 39
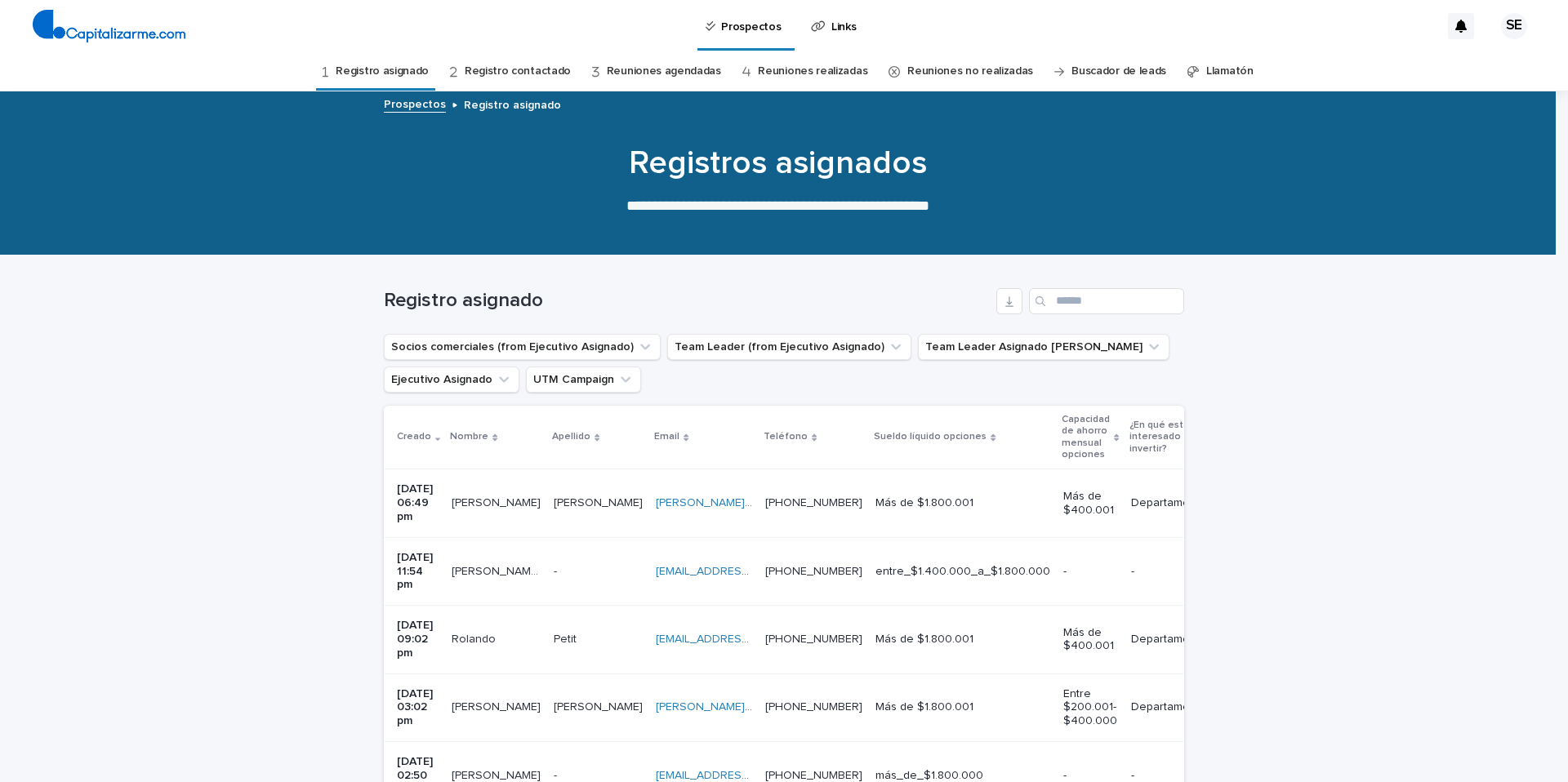
click at [613, 694] on div "Quiroz Quiroz" at bounding box center [598, 707] width 89 height 27
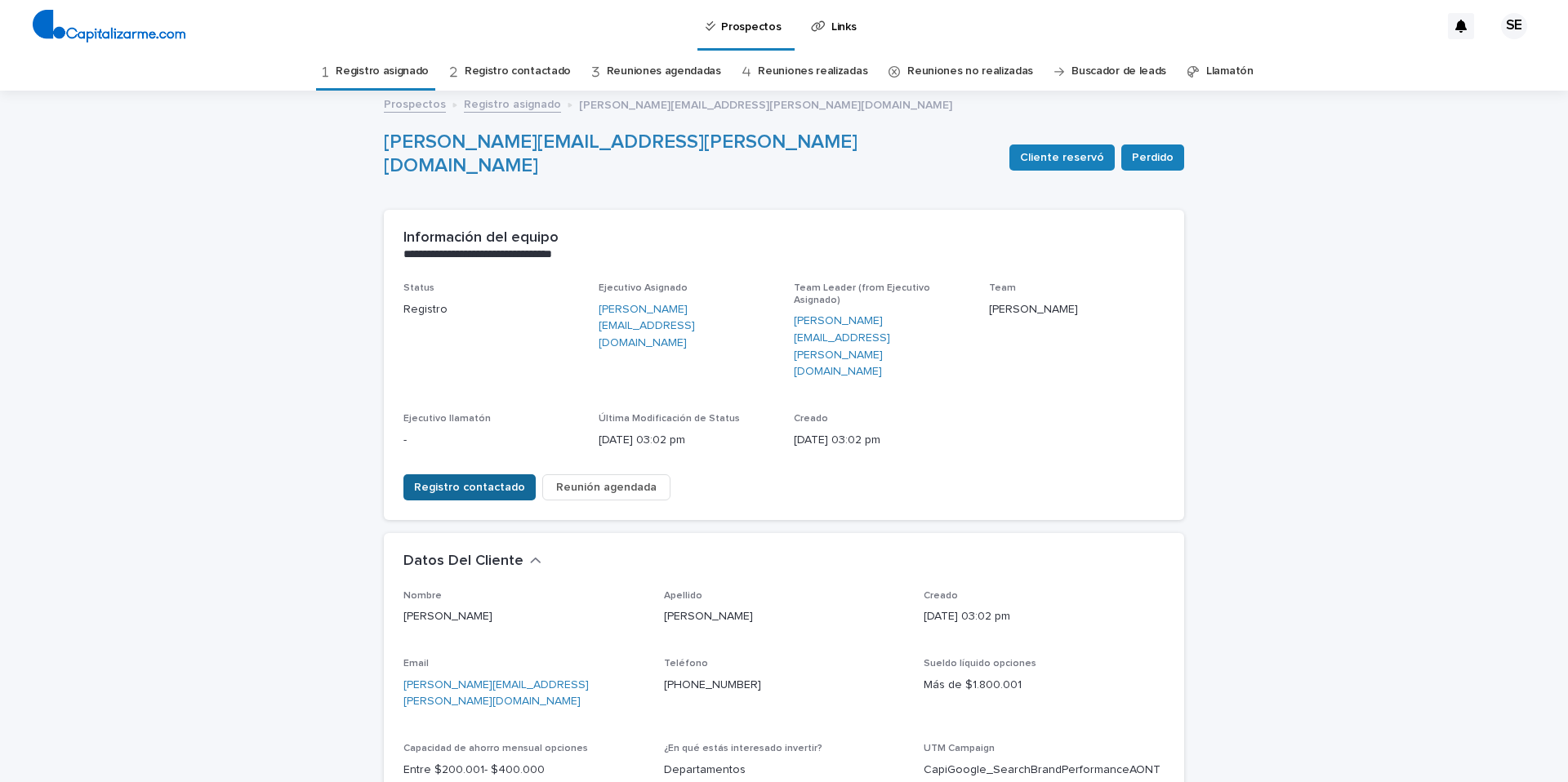
click at [498, 479] on span "Registro contactado" at bounding box center [470, 487] width 111 height 17
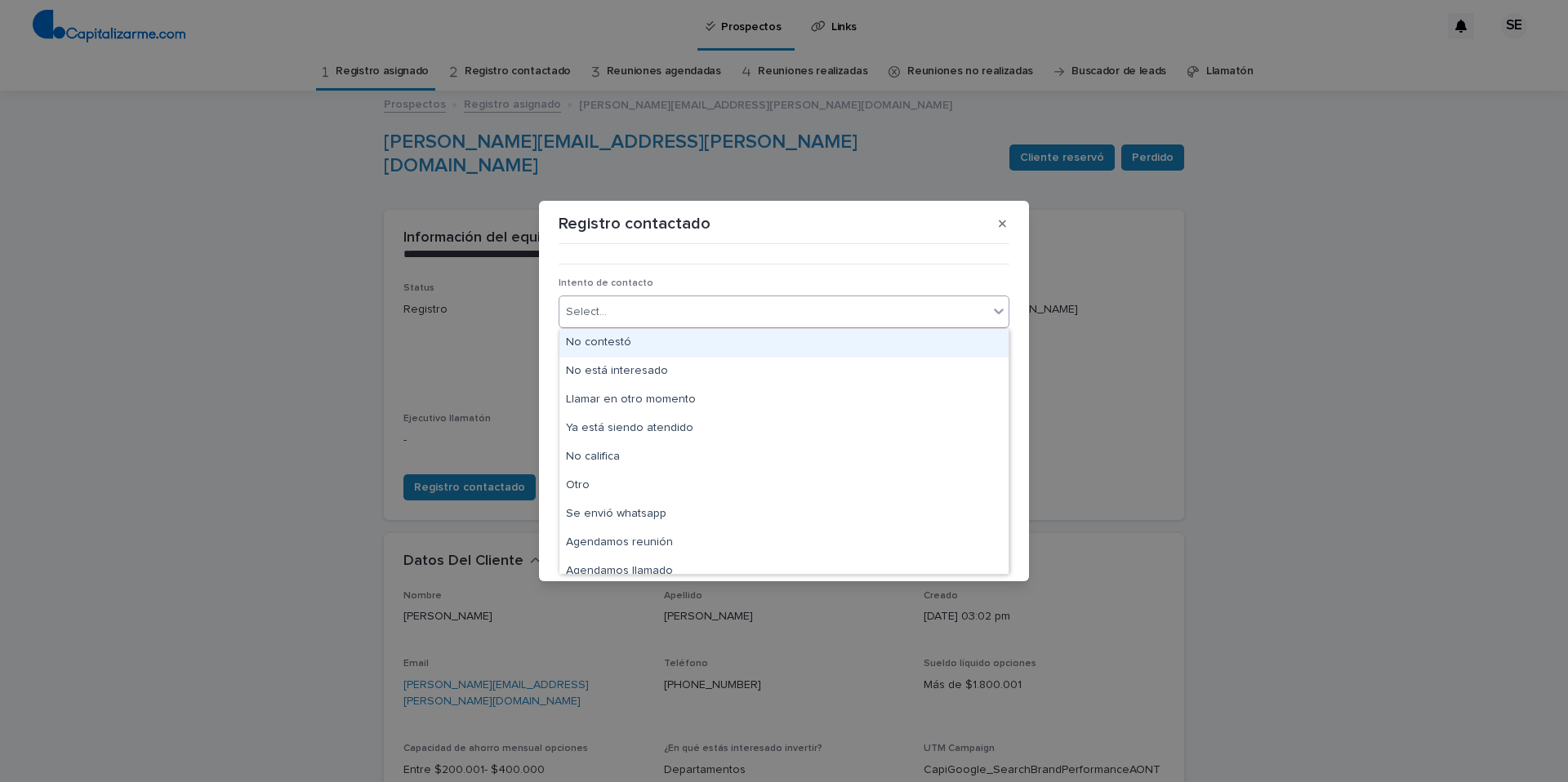
click at [997, 306] on icon at bounding box center [998, 311] width 17 height 17
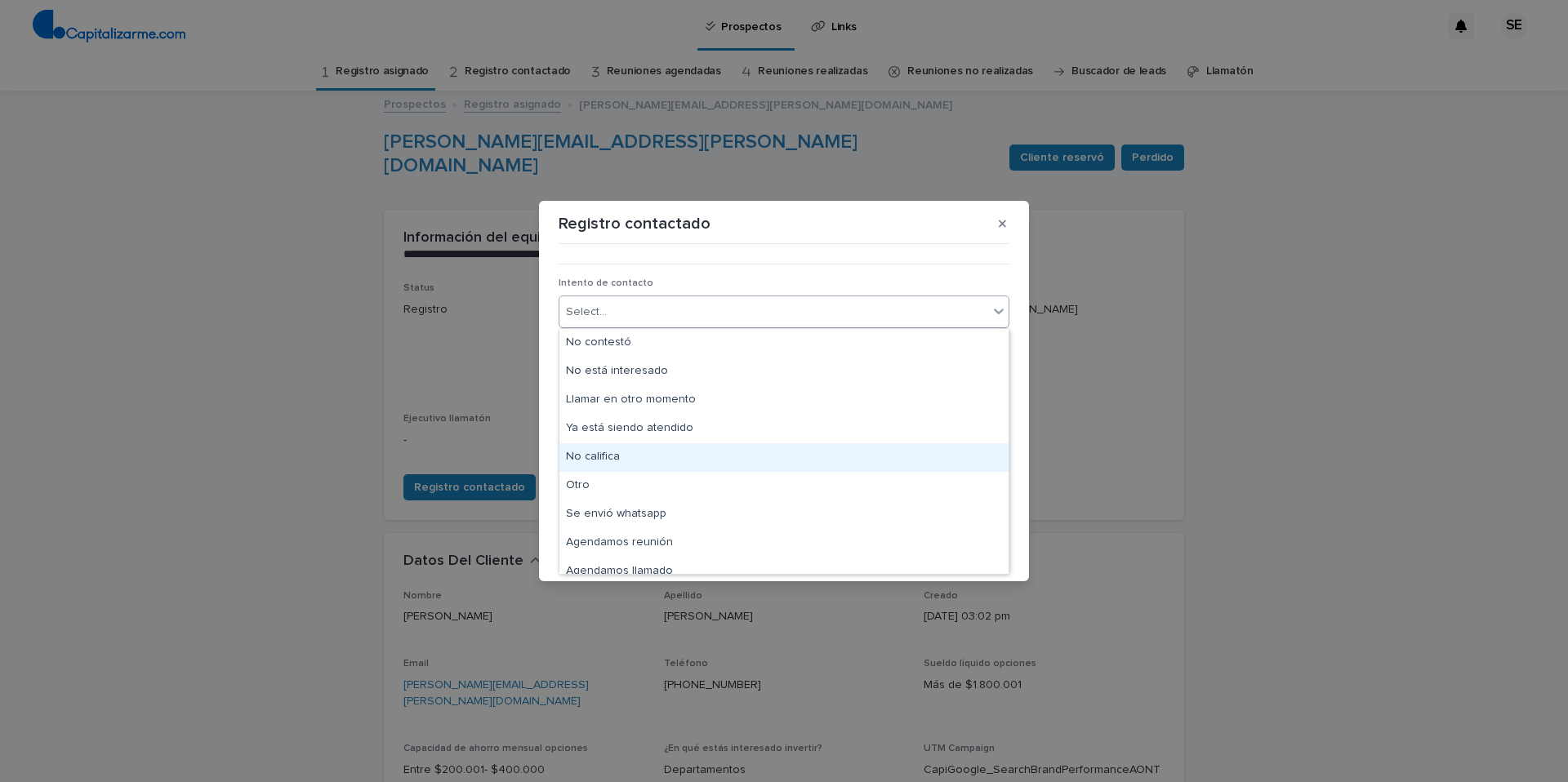
click at [620, 459] on div "No califica" at bounding box center [784, 457] width 450 height 29
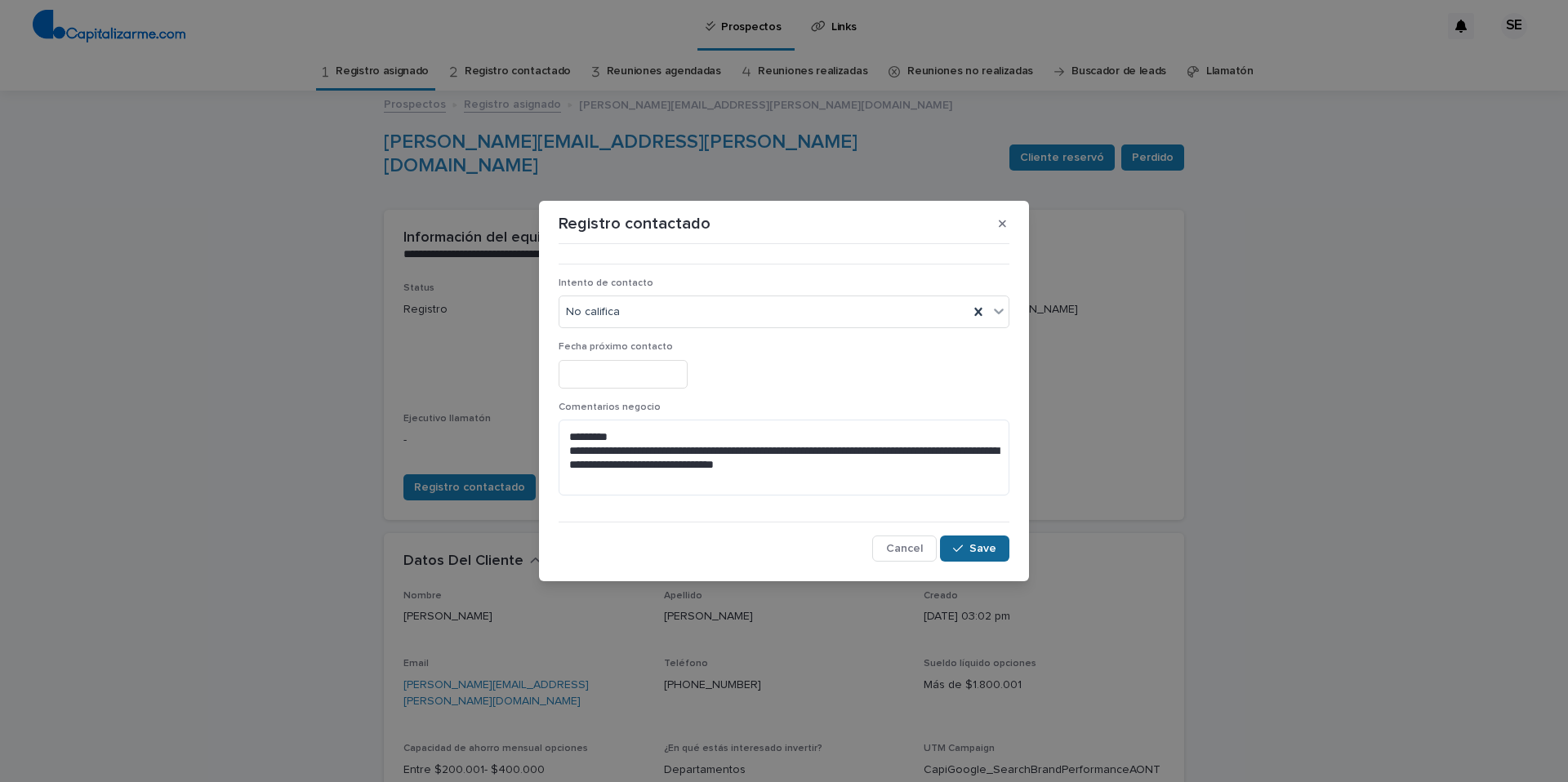
click at [978, 554] on span "Save" at bounding box center [982, 548] width 27 height 11
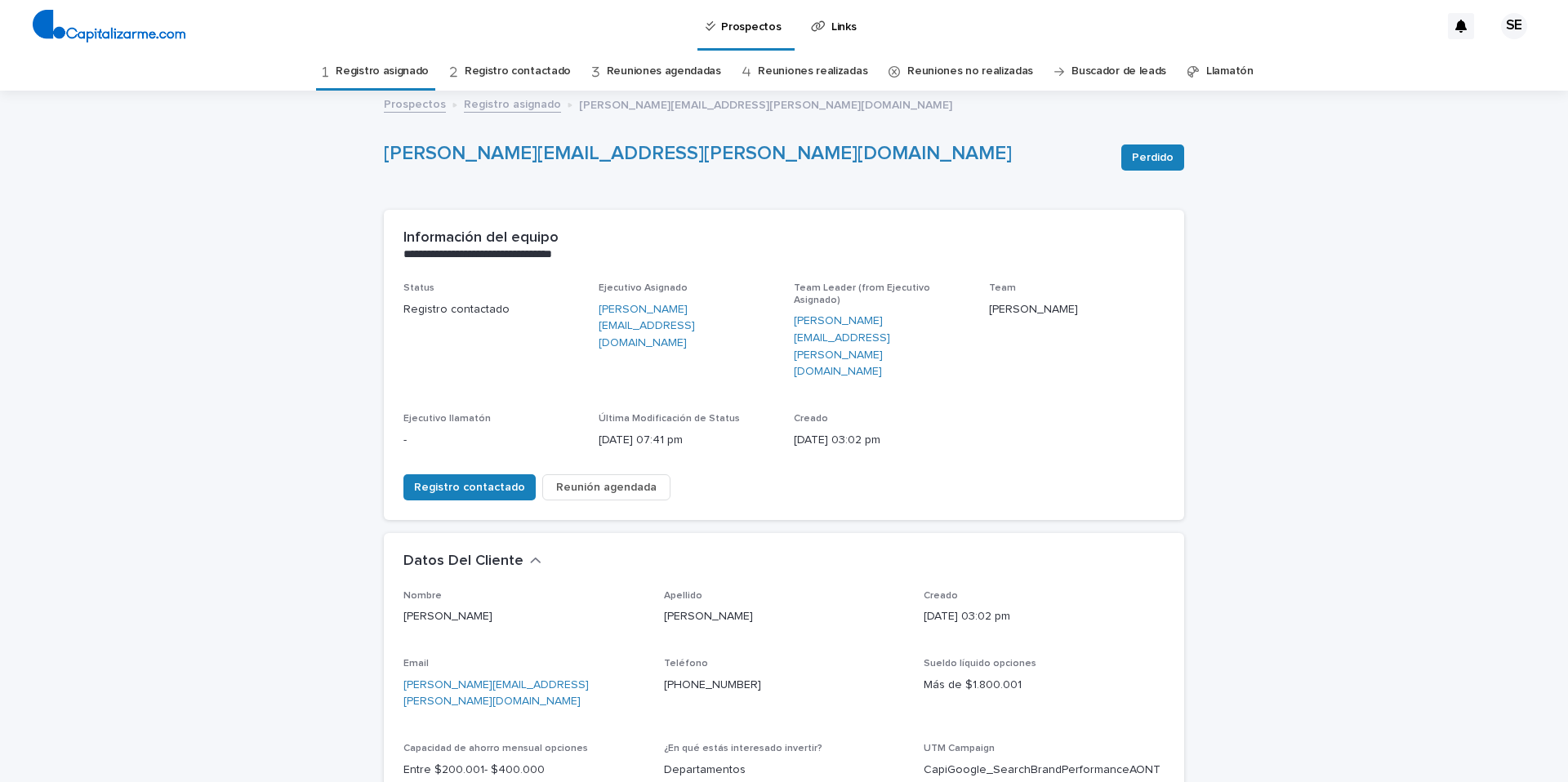
click at [404, 72] on link "Registro asignado" at bounding box center [382, 72] width 93 height 39
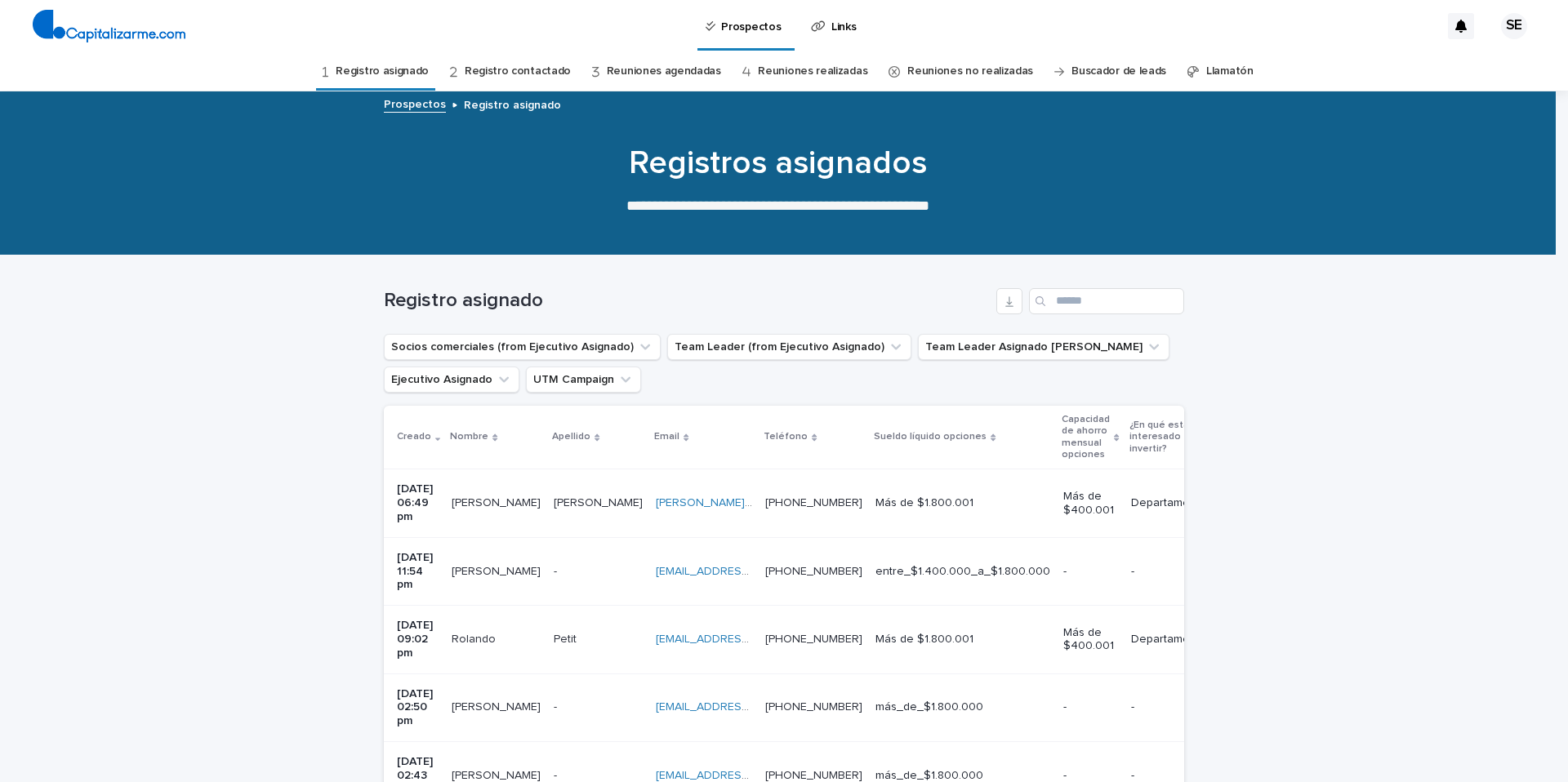
click at [597, 565] on p at bounding box center [598, 572] width 89 height 14
